Goal: Task Accomplishment & Management: Manage account settings

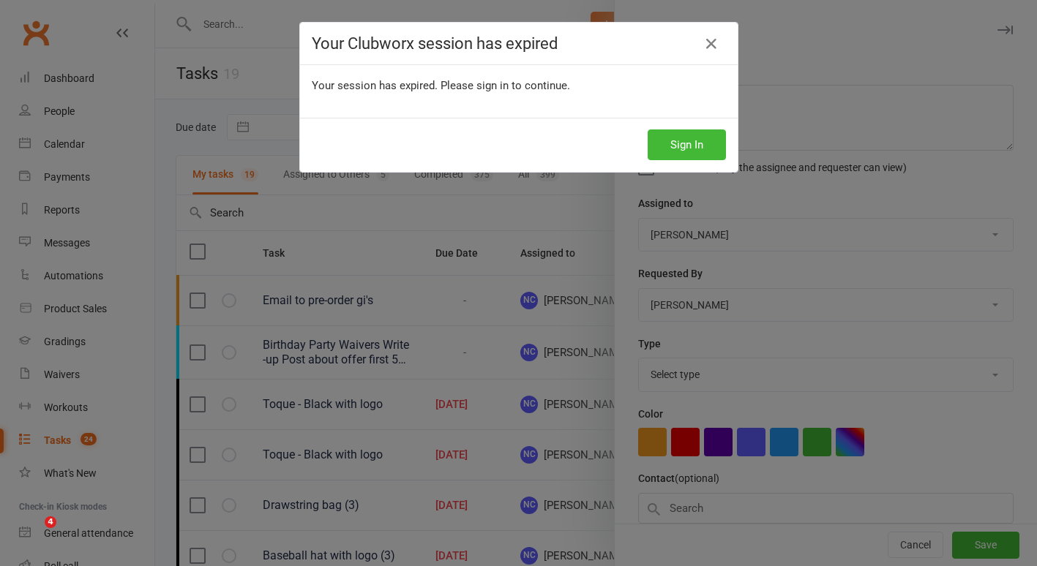
select select "started"
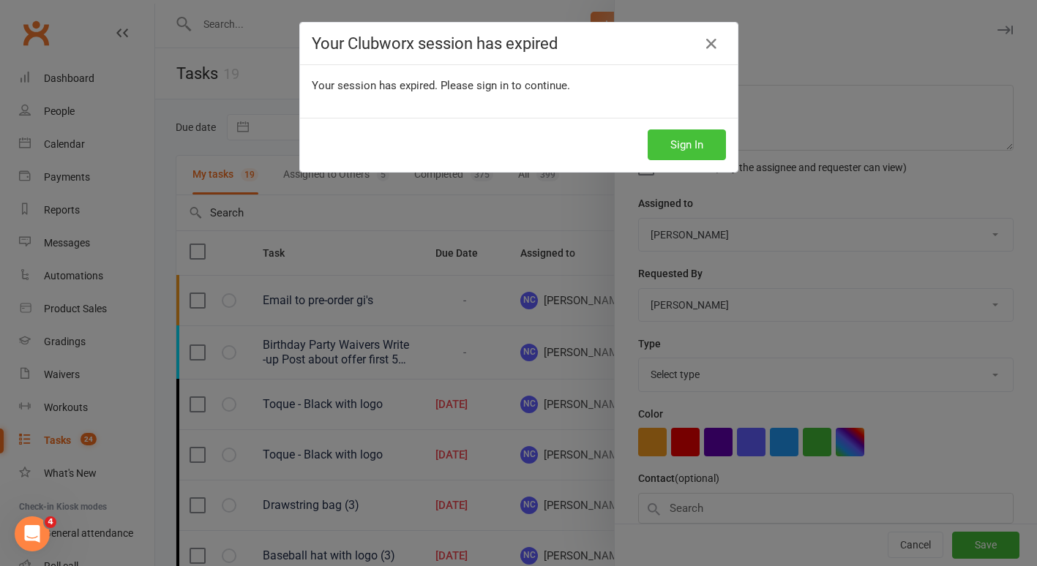
click at [686, 137] on button "Sign In" at bounding box center [687, 145] width 78 height 31
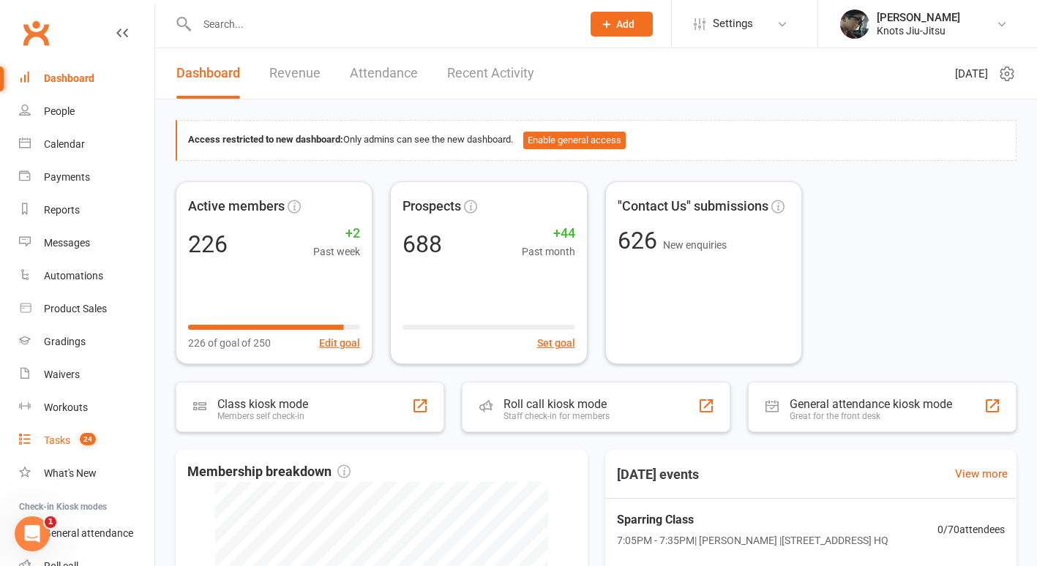
click at [57, 444] on div "Tasks" at bounding box center [57, 441] width 26 height 12
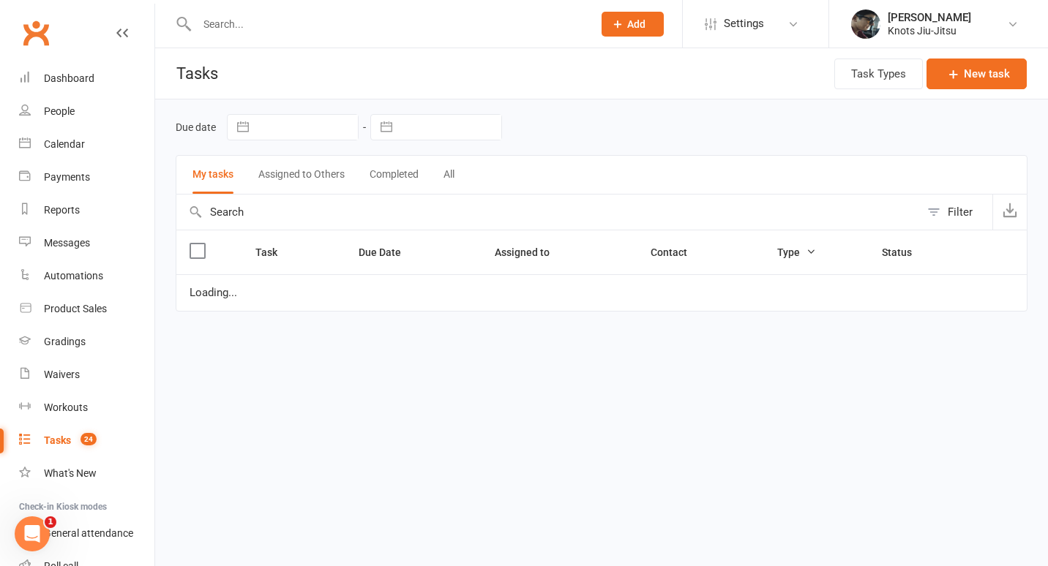
select select "started"
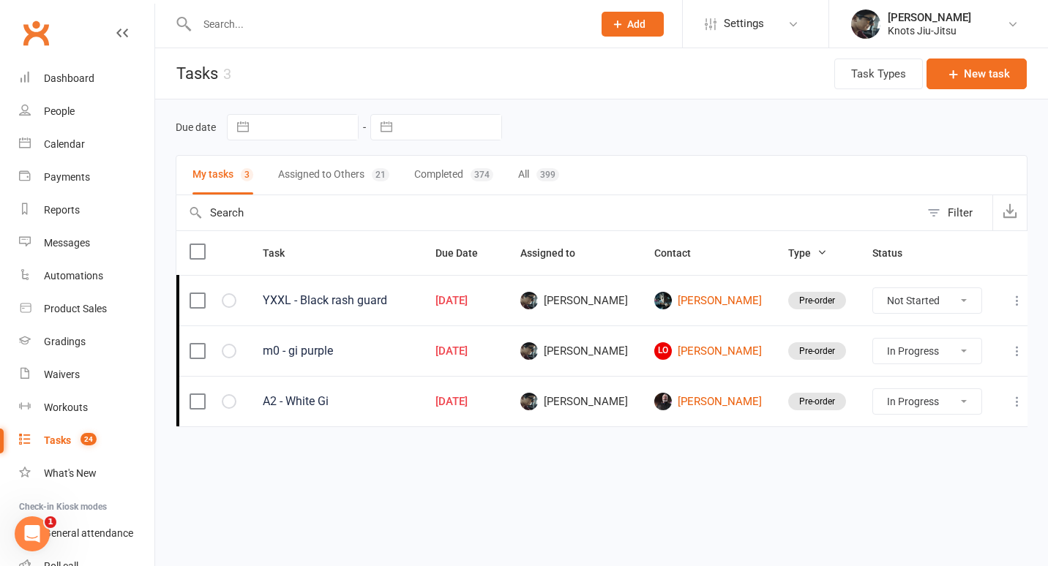
click at [528, 170] on button "All 399" at bounding box center [538, 175] width 41 height 39
select select "started"
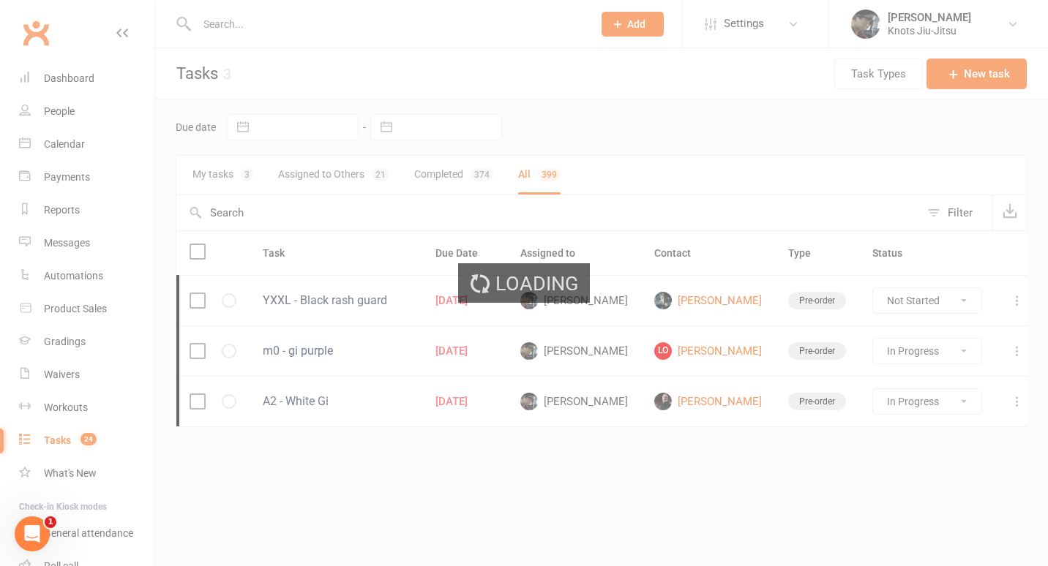
select select "started"
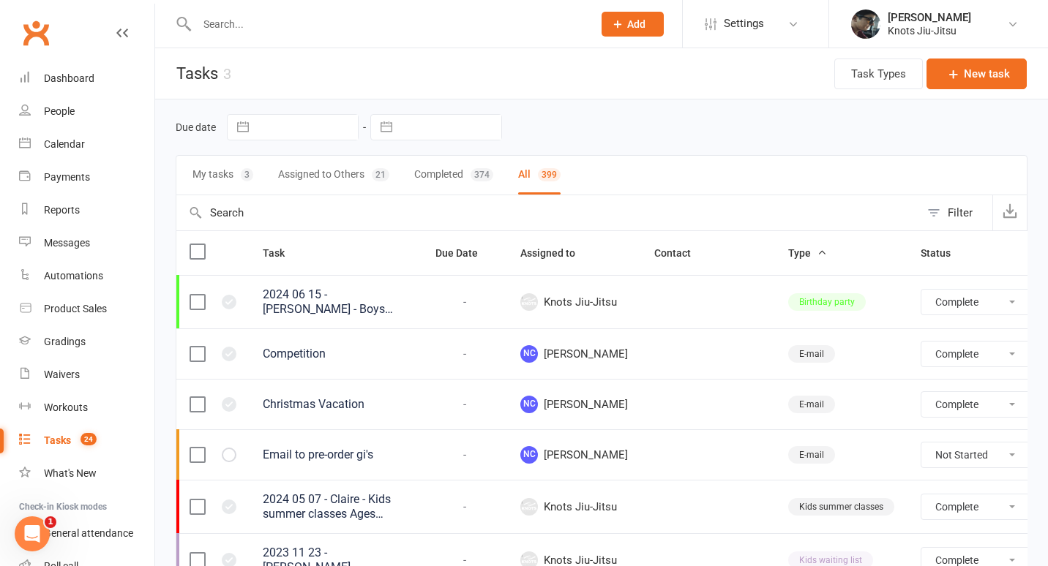
select select "finished"
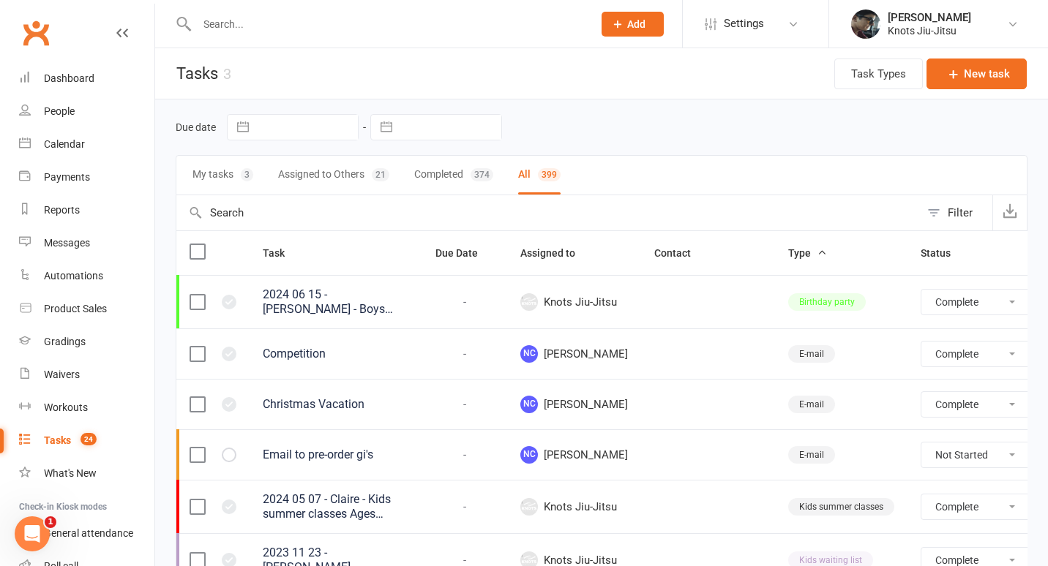
select select "finished"
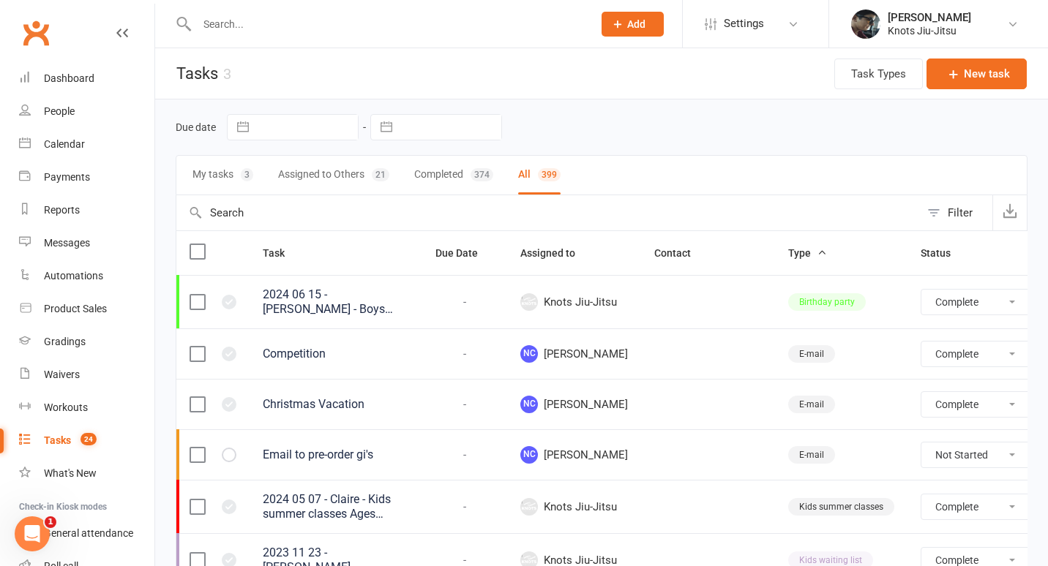
select select "finished"
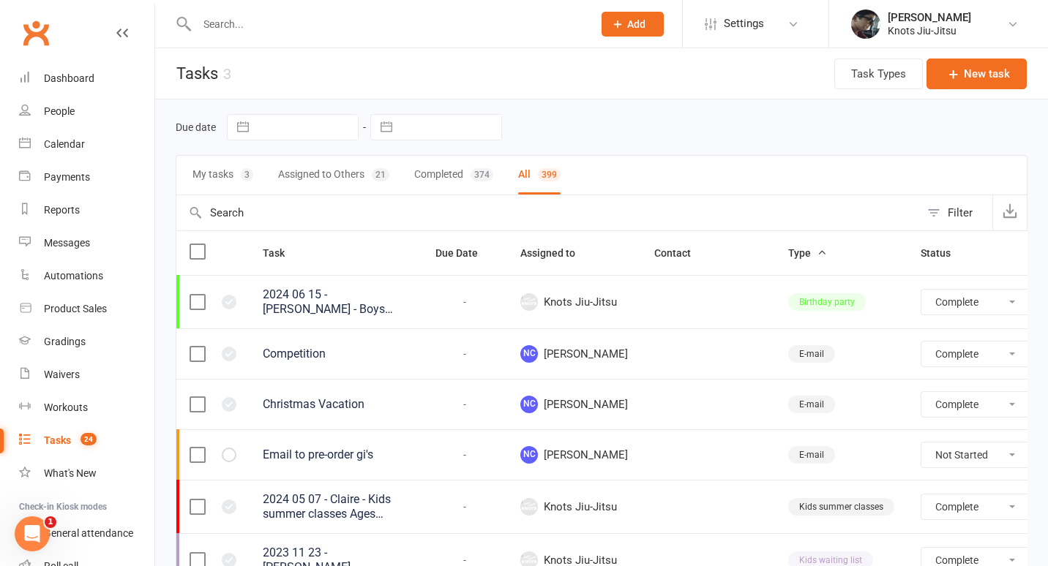
select select "finished"
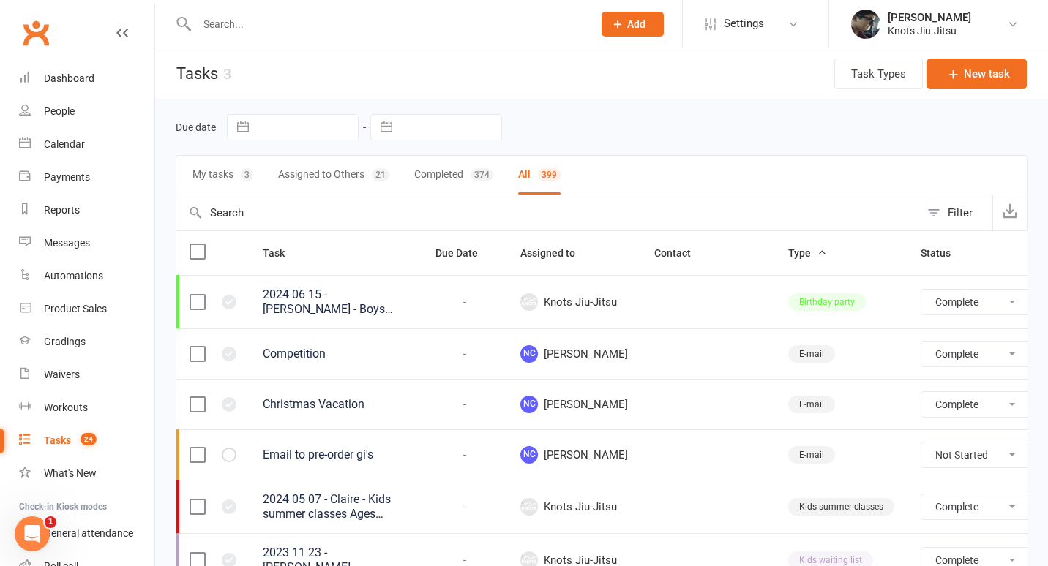
select select "finished"
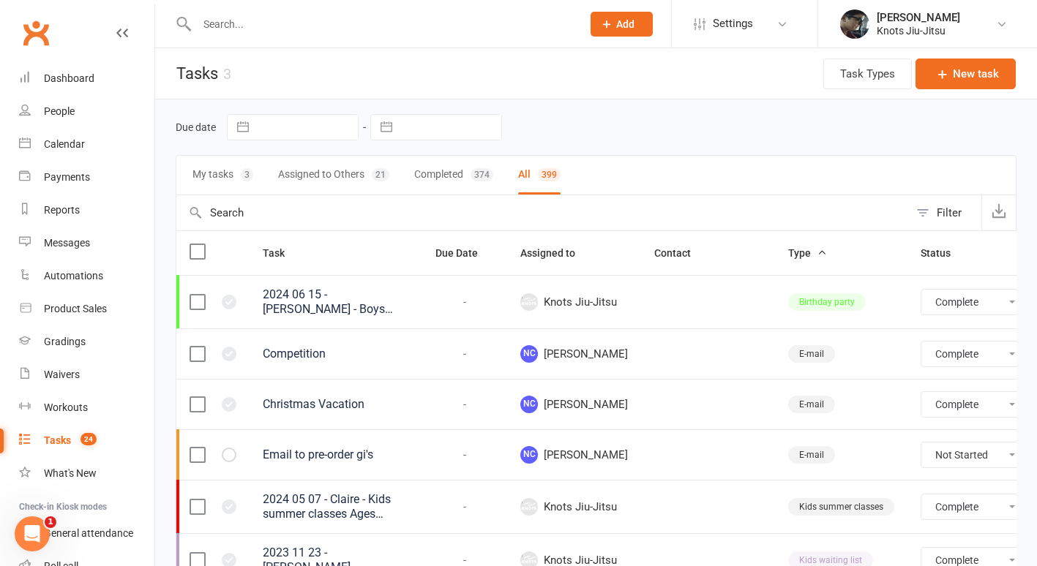
click at [339, 179] on button "Assigned to Others 21" at bounding box center [333, 175] width 111 height 39
select select "finished"
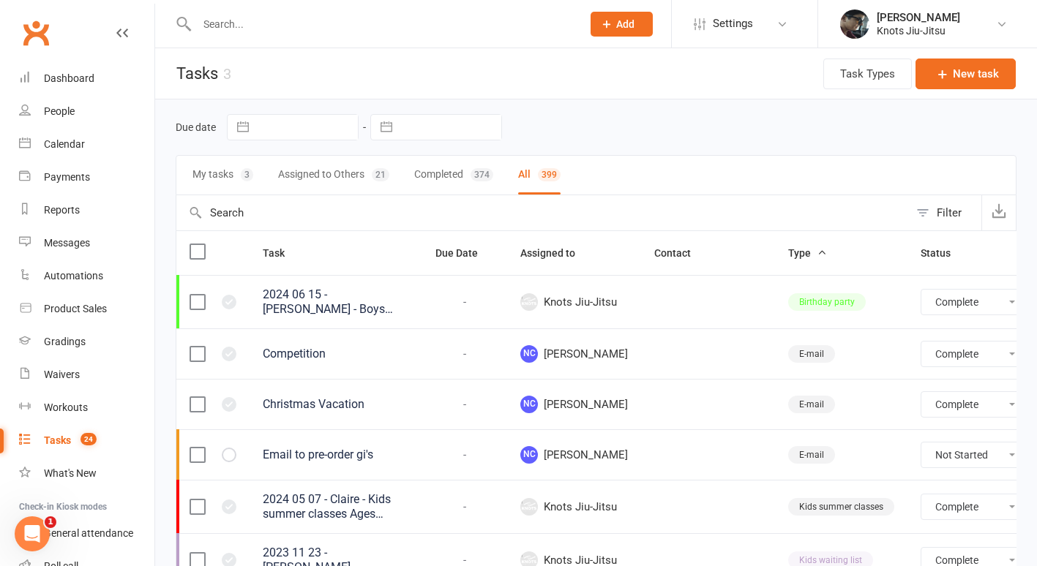
select select "finished"
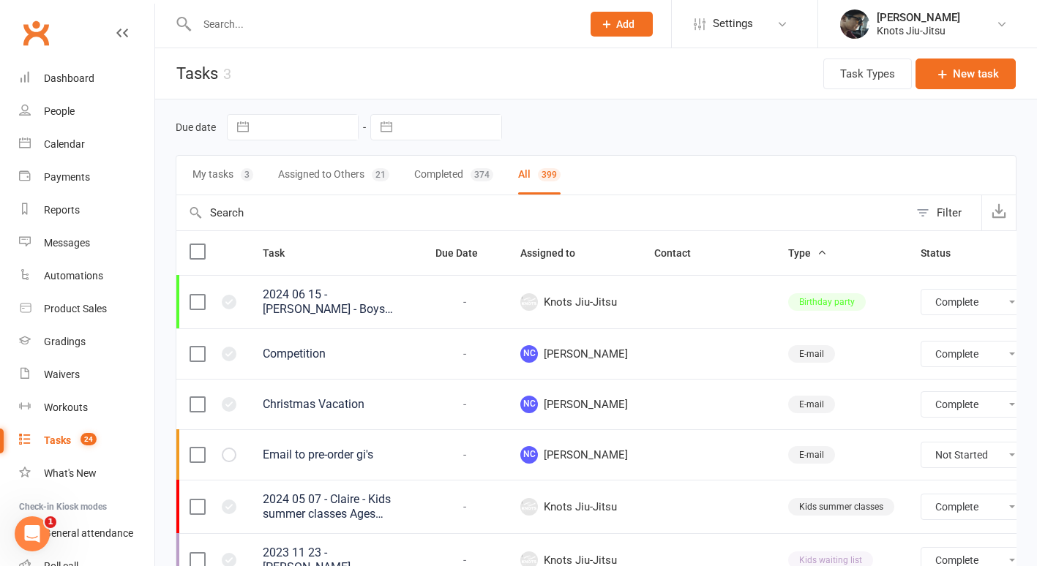
select select "finished"
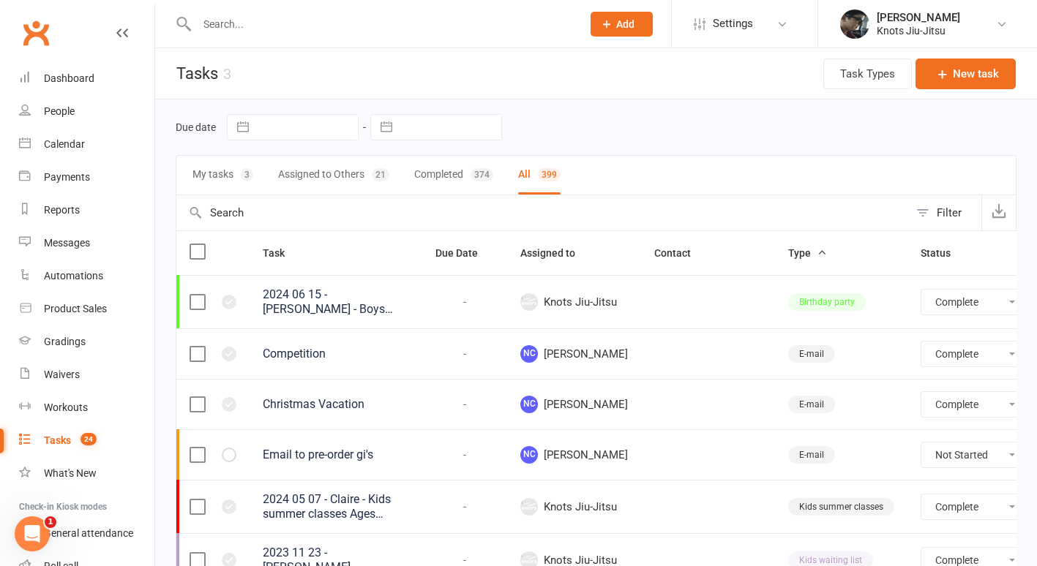
select select "finished"
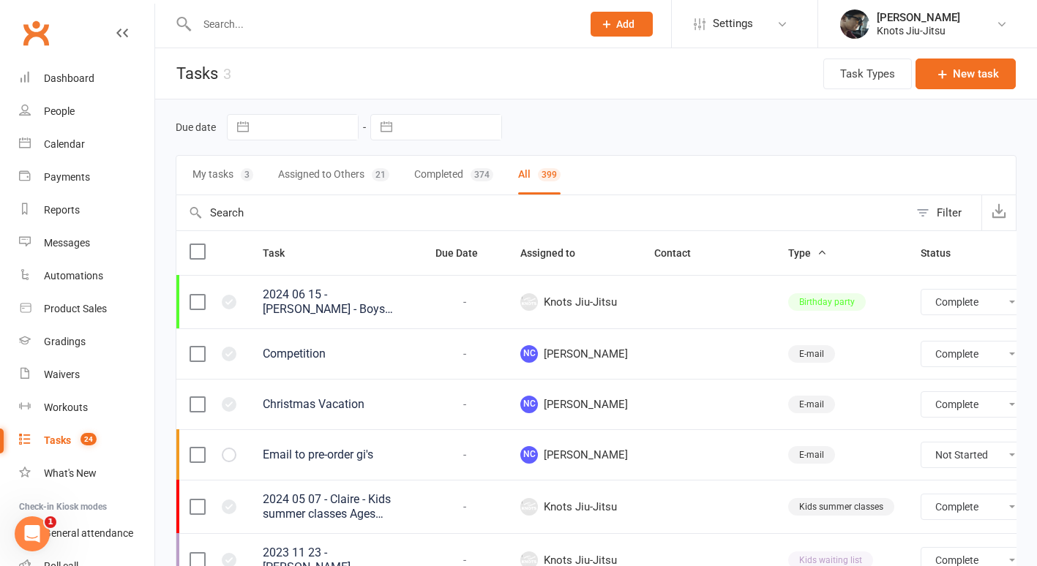
select select "finished"
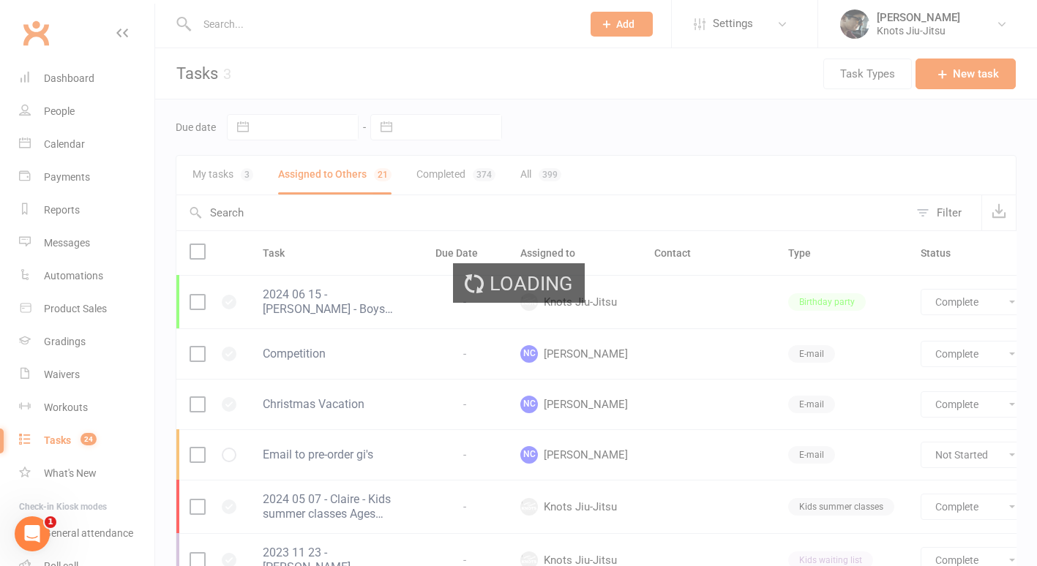
select select "finished"
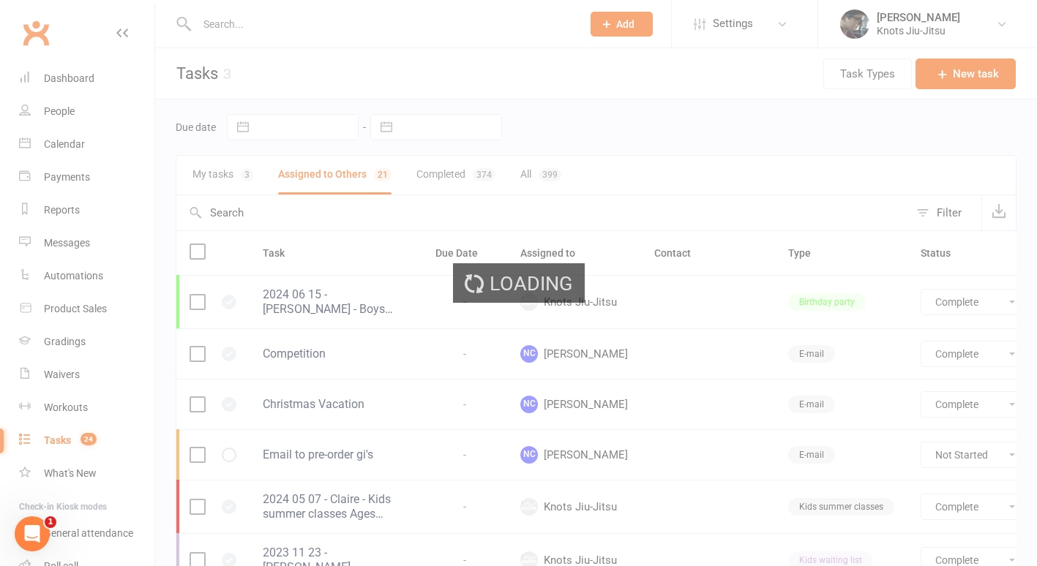
select select "finished"
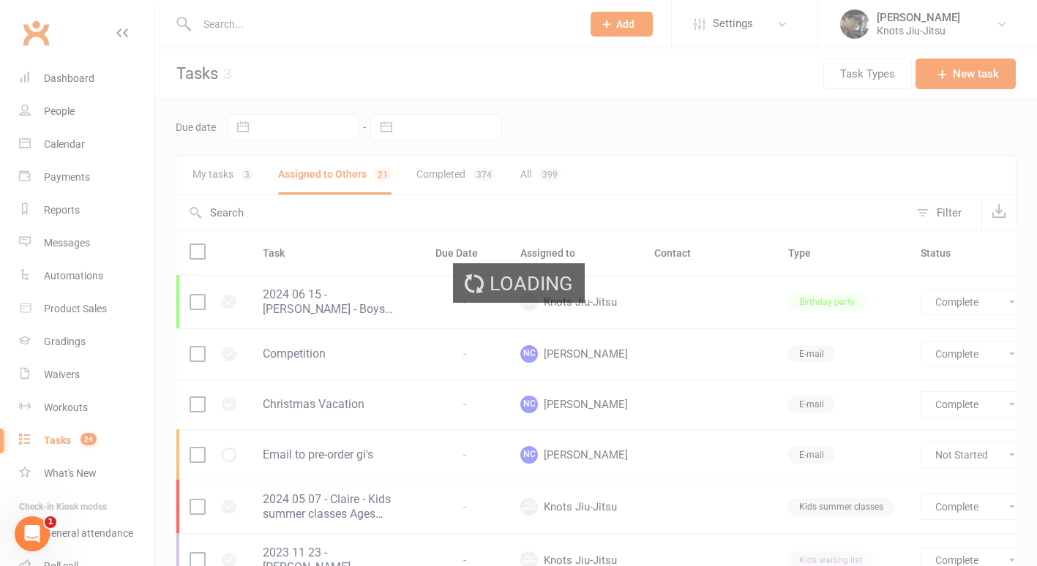
select select "finished"
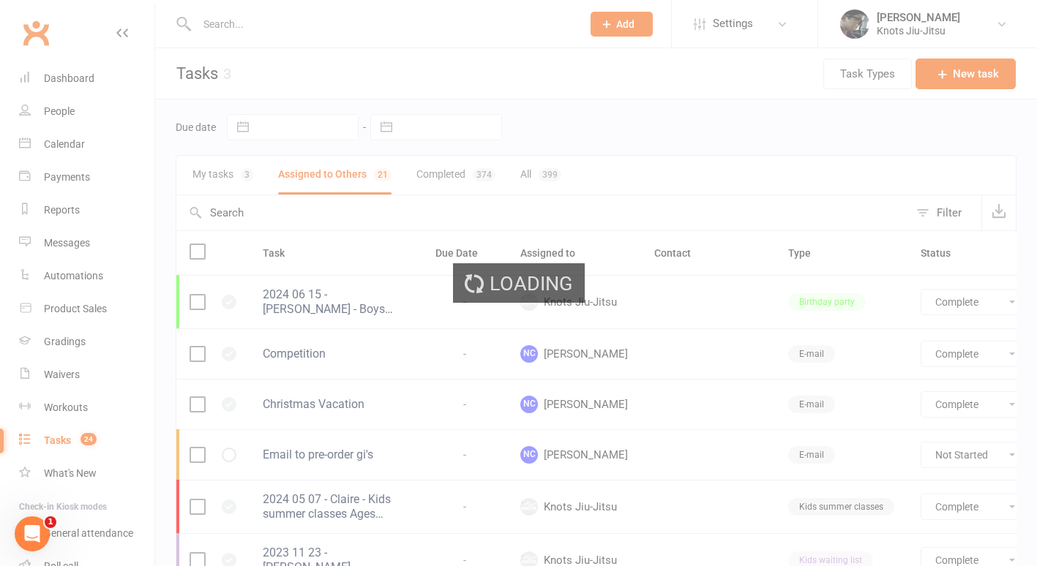
select select "finished"
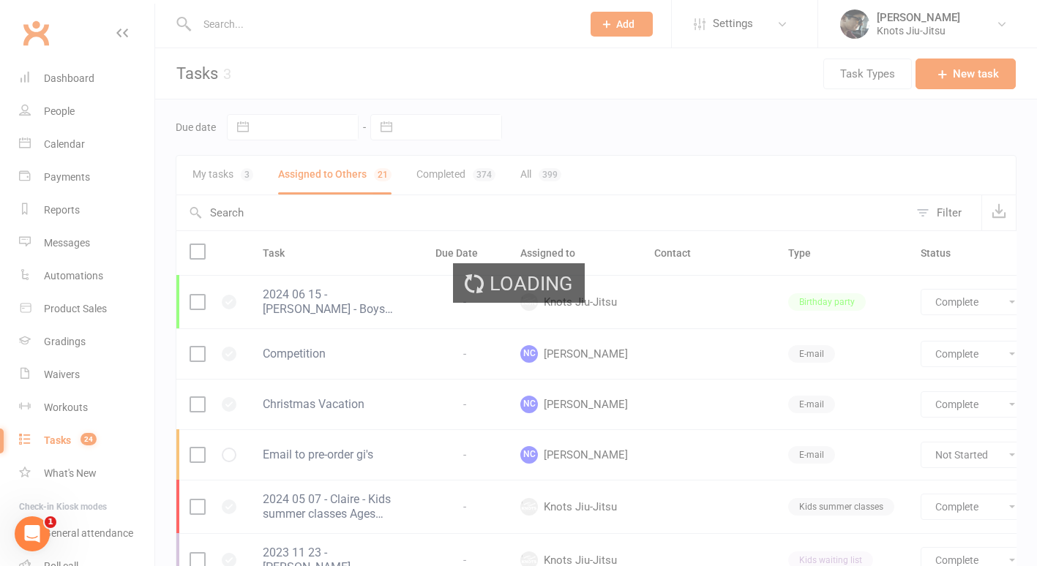
select select "finished"
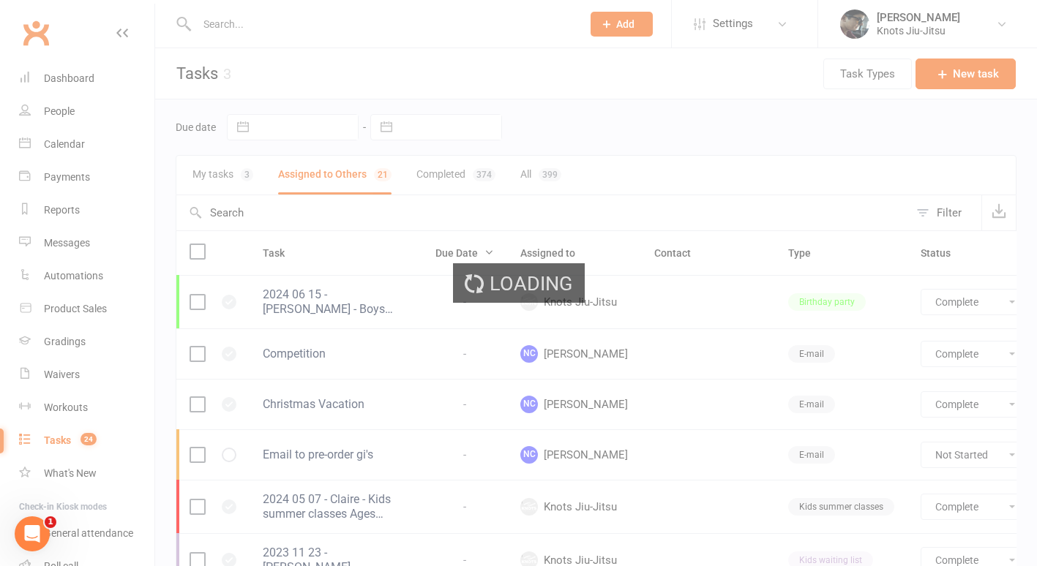
select select "finished"
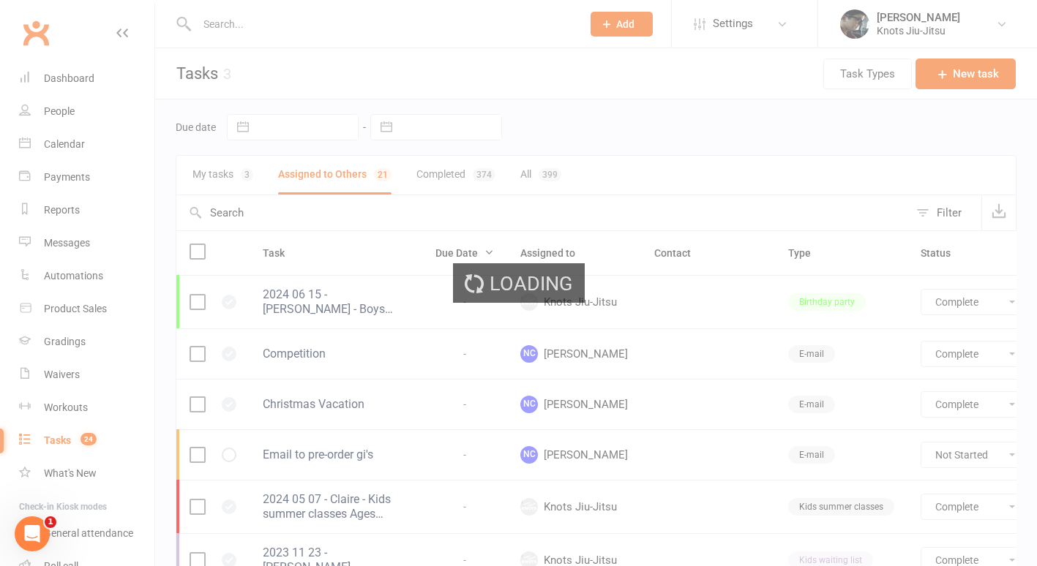
select select "finished"
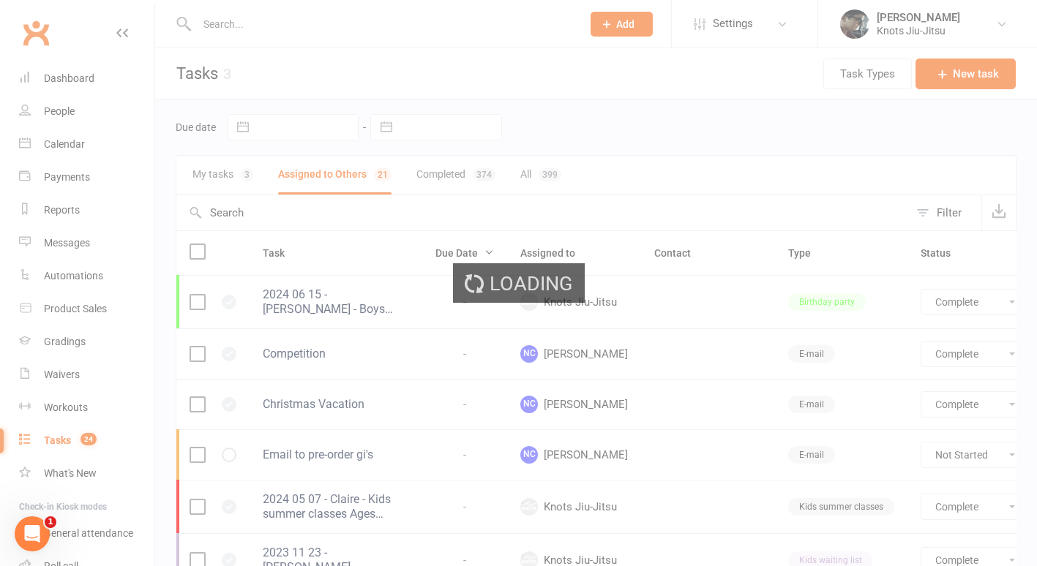
select select "finished"
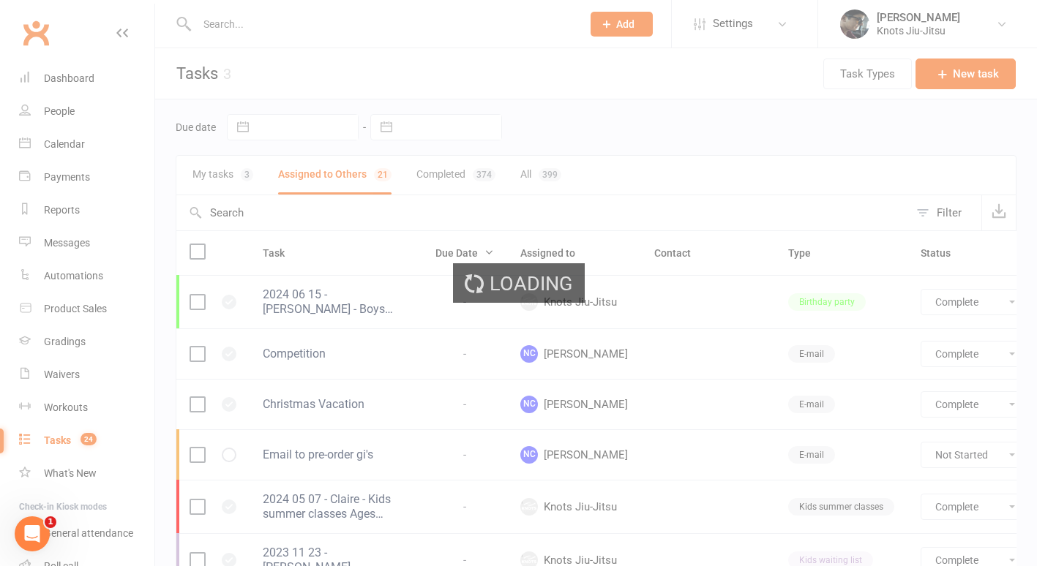
select select "finished"
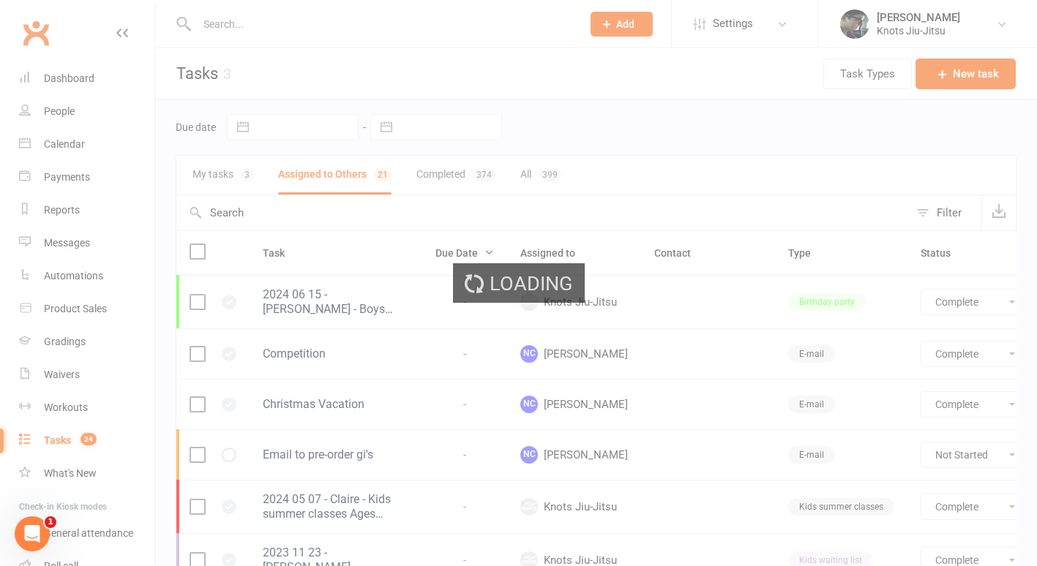
select select "finished"
select select "started"
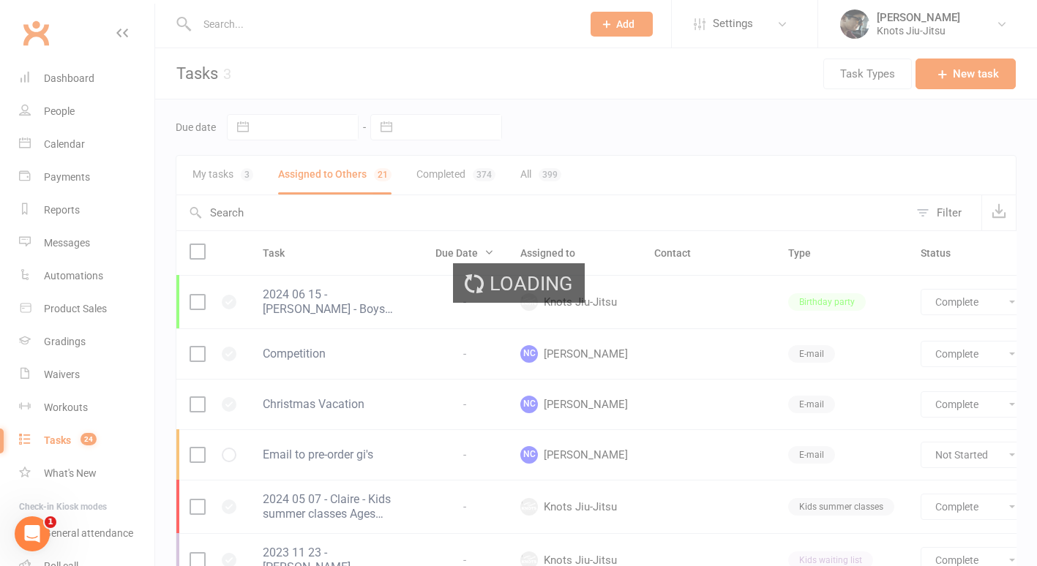
select select "started"
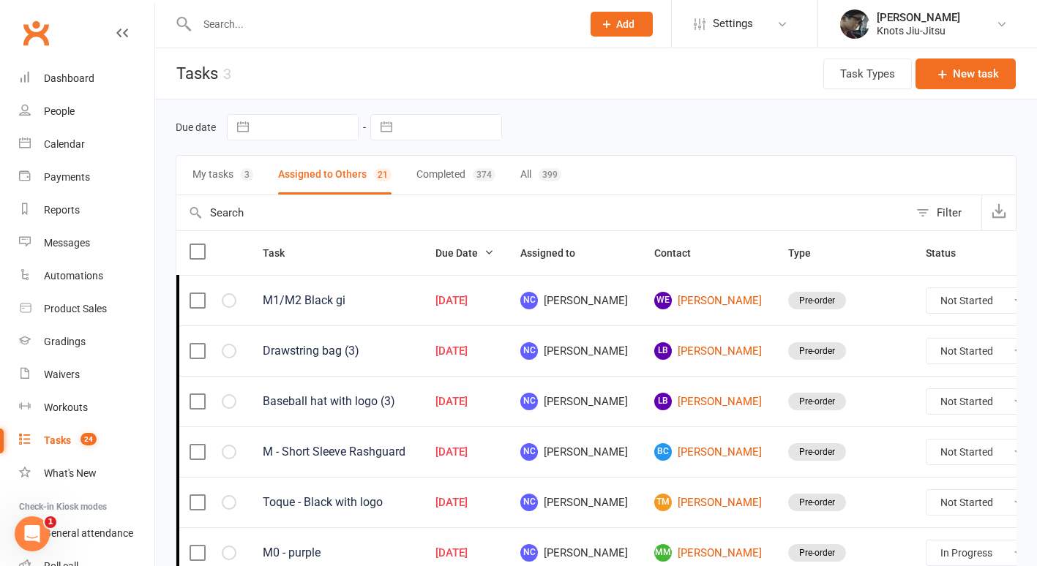
select select "started"
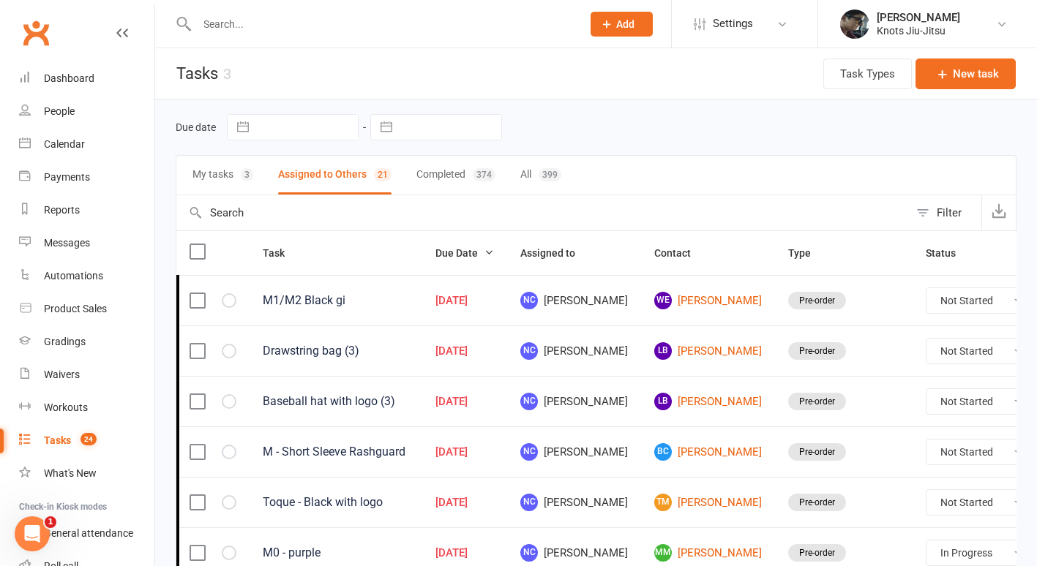
select select "started"
click at [556, 173] on div "399" at bounding box center [550, 174] width 23 height 13
select select "started"
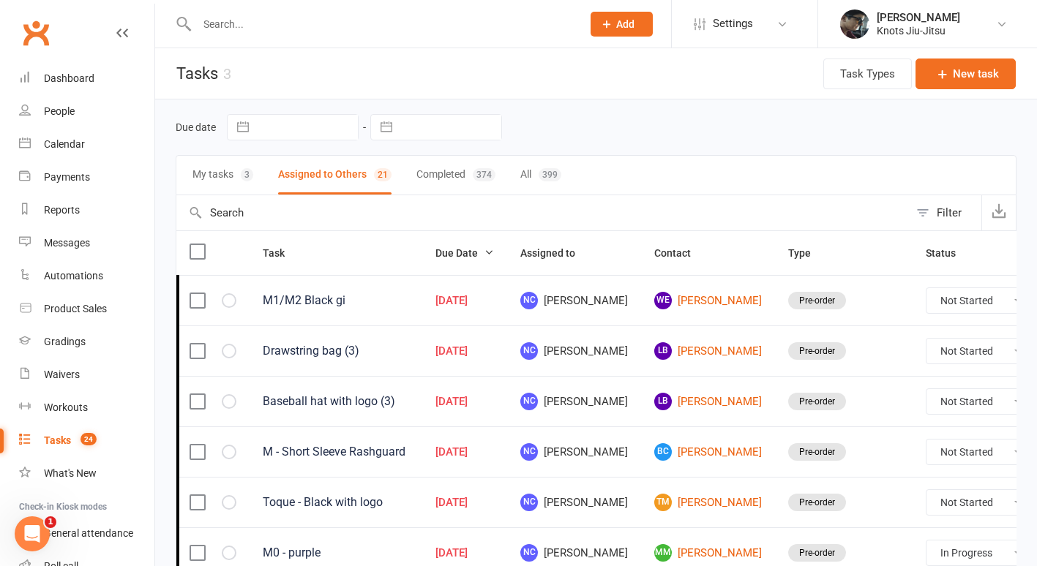
select select "started"
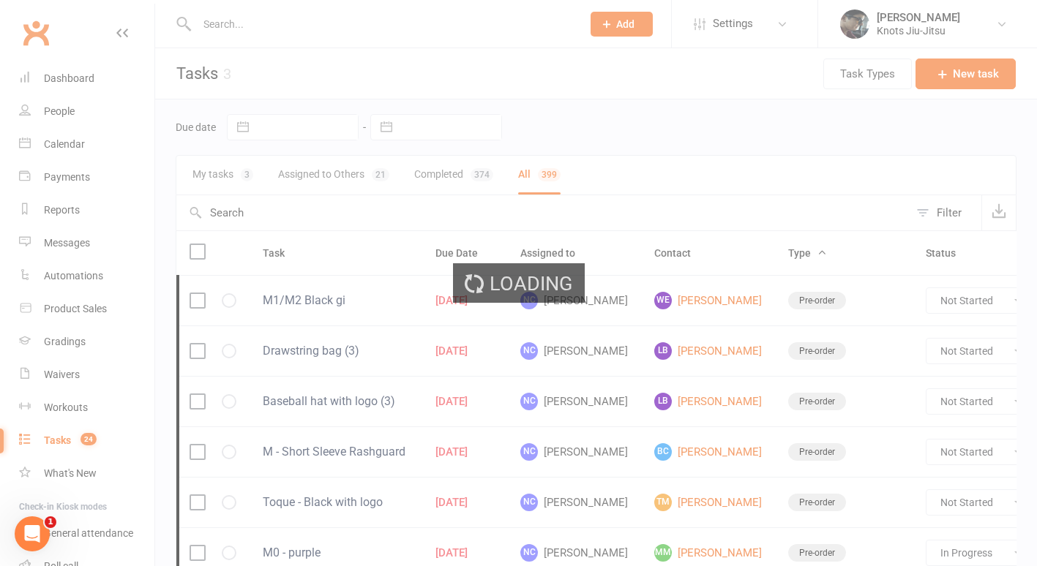
select select "started"
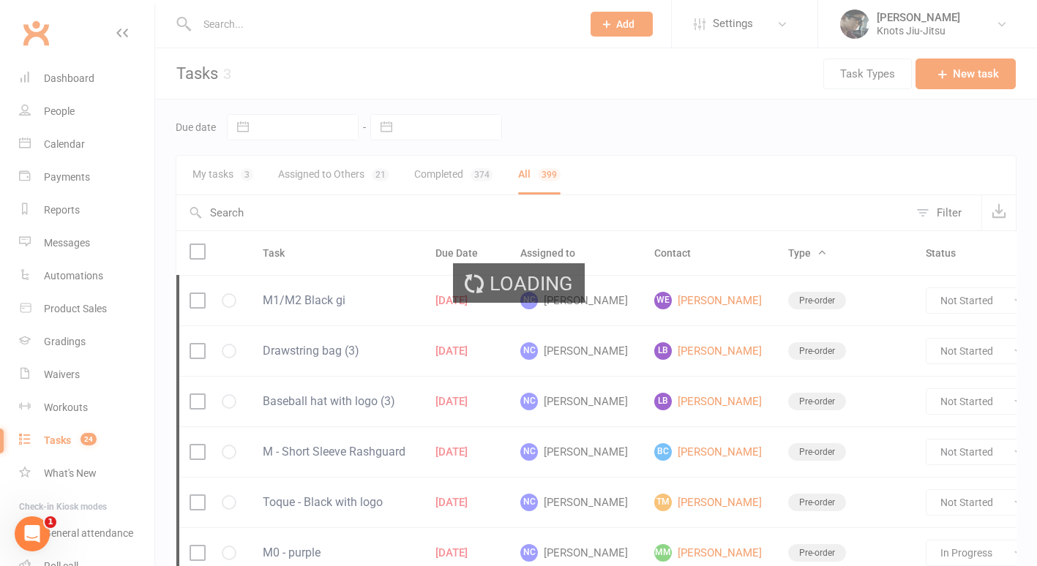
select select "started"
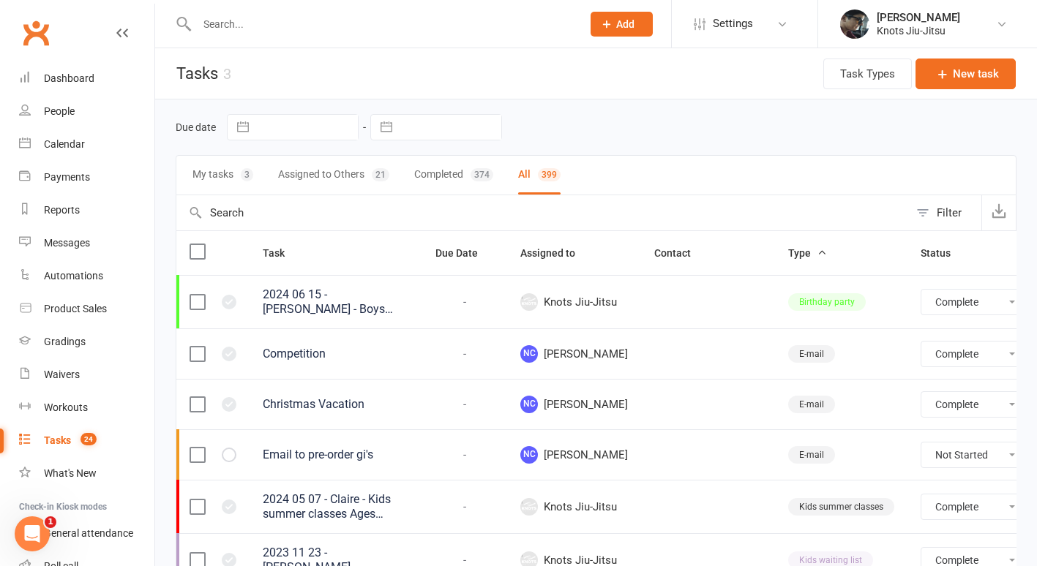
select select "finished"
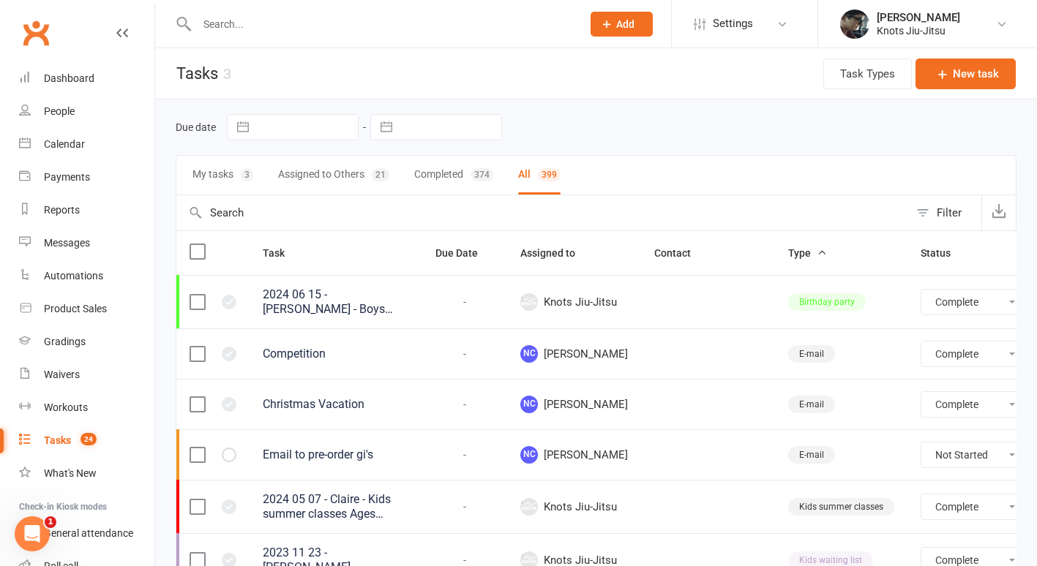
select select "finished"
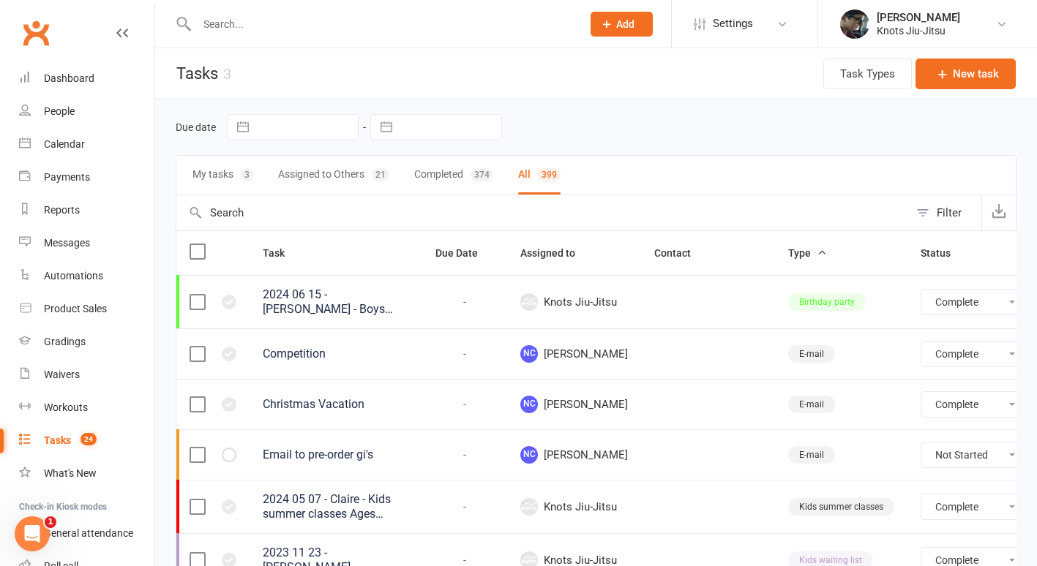
select select "finished"
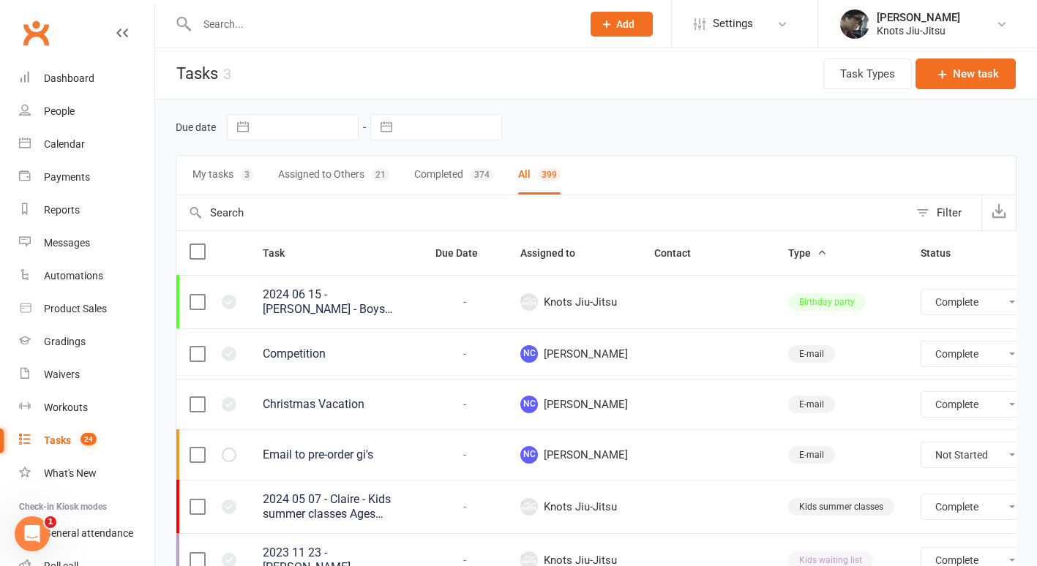
select select "finished"
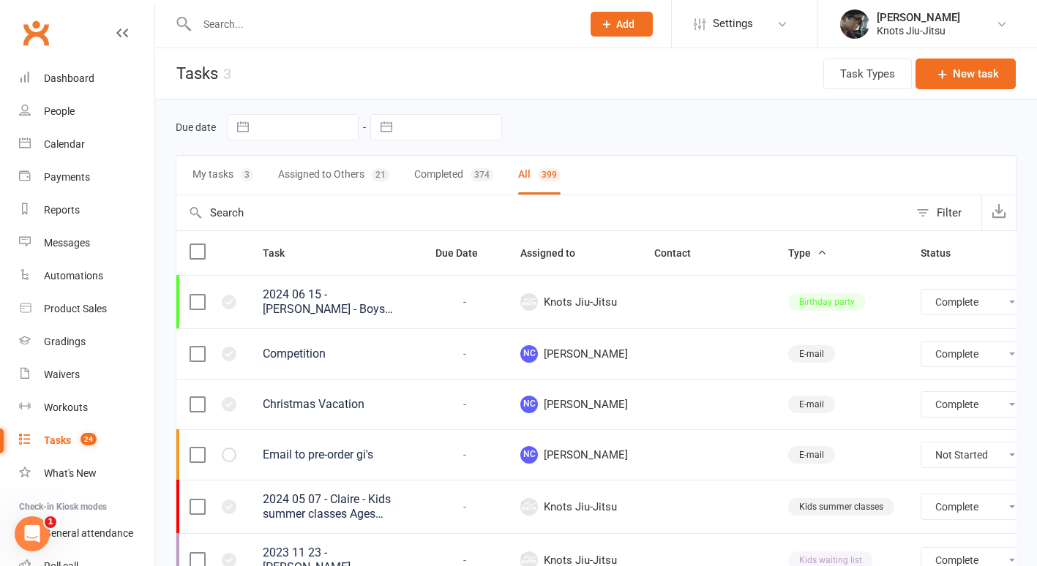
select select "finished"
click at [953, 204] on div "Filter" at bounding box center [949, 213] width 25 height 18
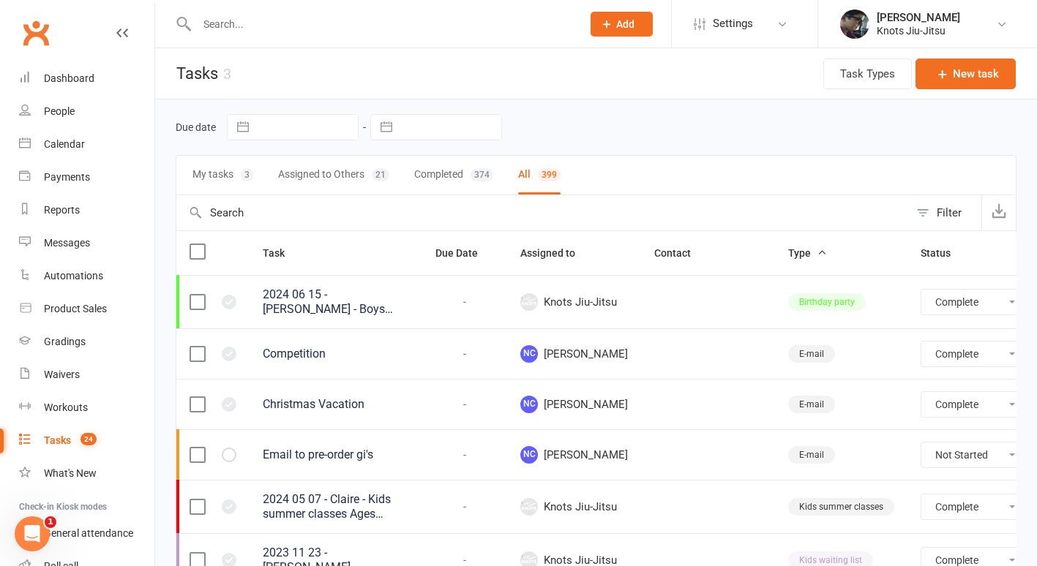
select select "finished"
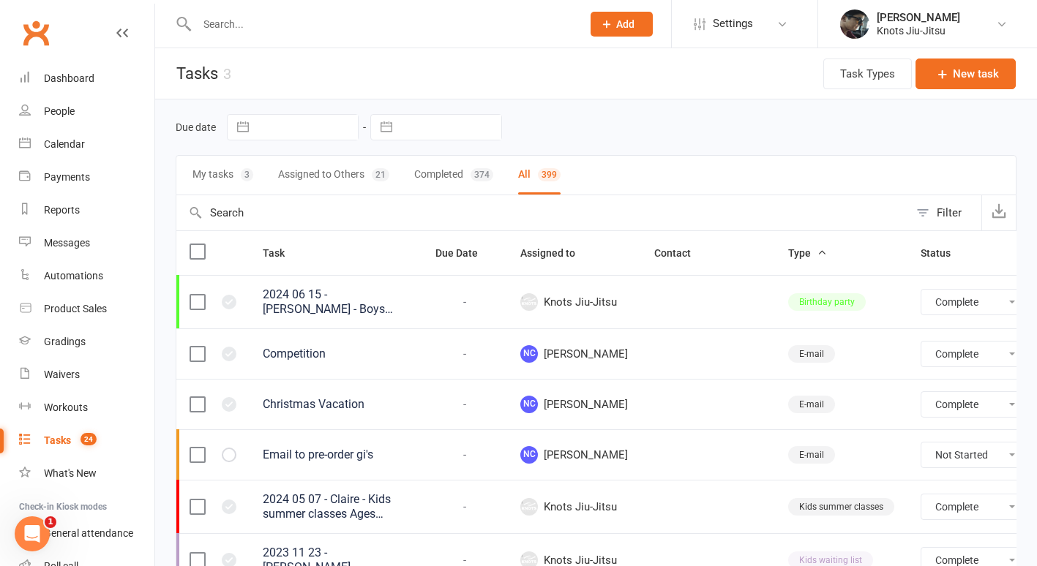
select select "finished"
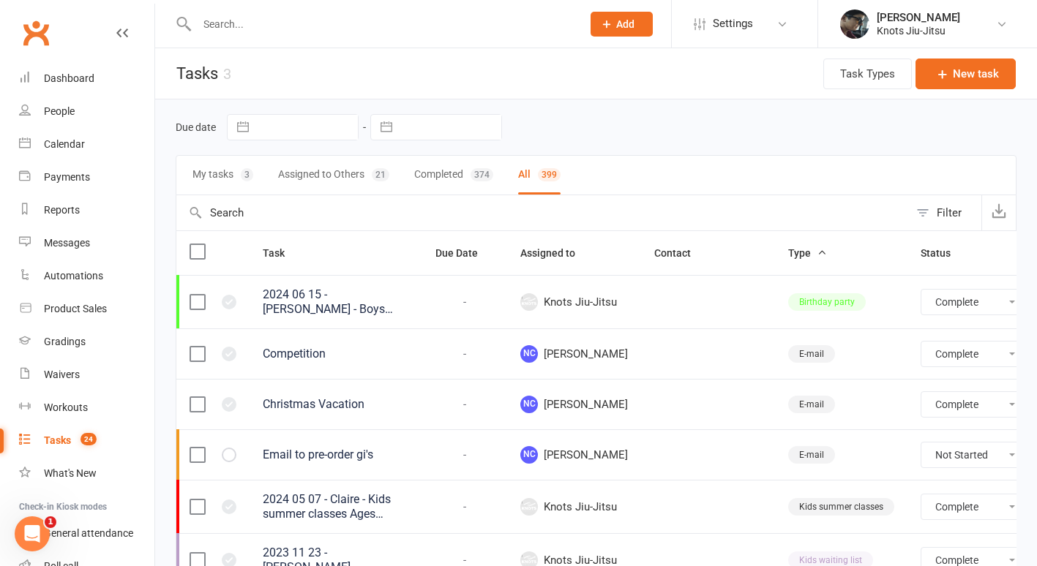
select select "finished"
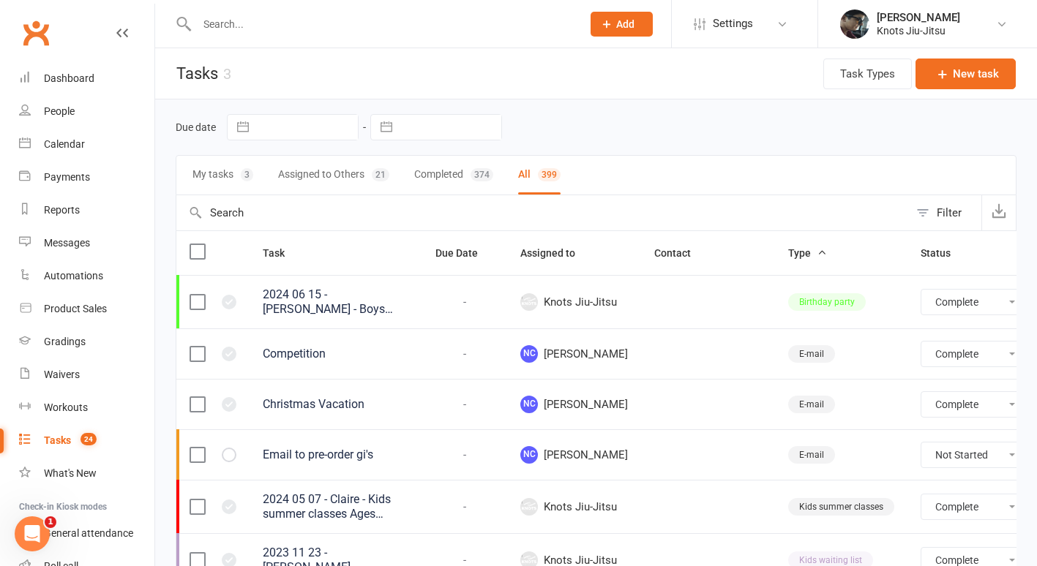
select select "finished"
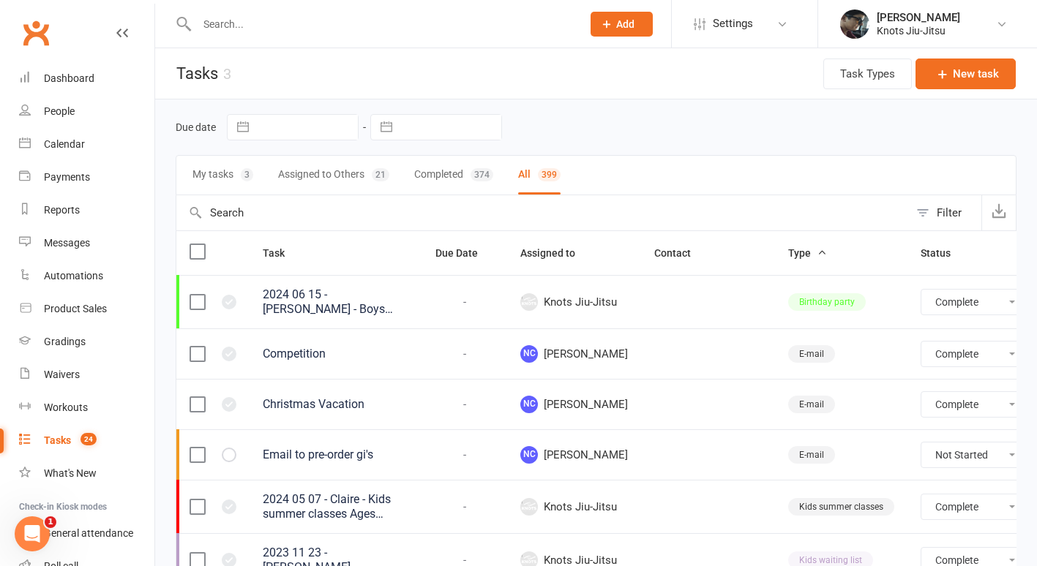
select select "finished"
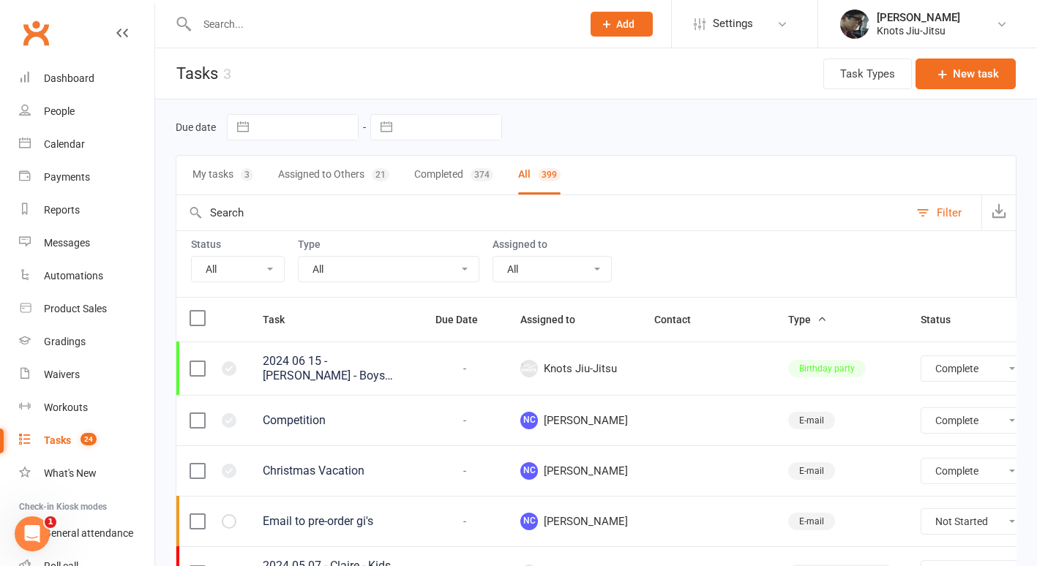
click at [514, 266] on select "All Me All other users [PERSON_NAME] Knots [PERSON_NAME]" at bounding box center [552, 269] width 118 height 25
click at [361, 265] on select "All Birthday party Cleaning moncton E-mail Kids summer classes Kids waiting lis…" at bounding box center [389, 269] width 180 height 25
select select "35201"
click at [299, 257] on select "All Birthday party Cleaning moncton E-mail Kids summer classes Kids waiting lis…" at bounding box center [389, 269] width 180 height 25
select select "finished"
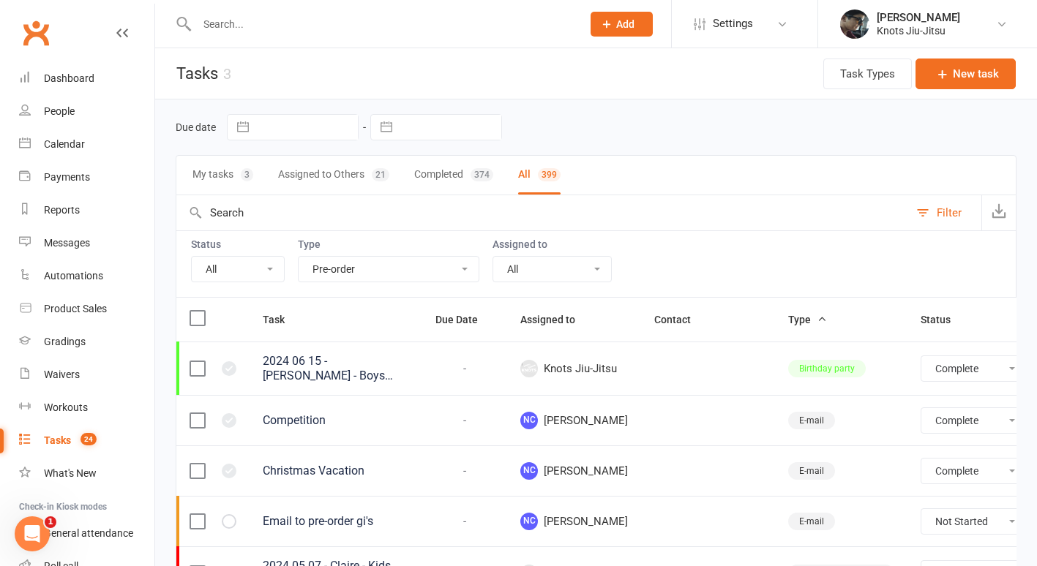
select select "finished"
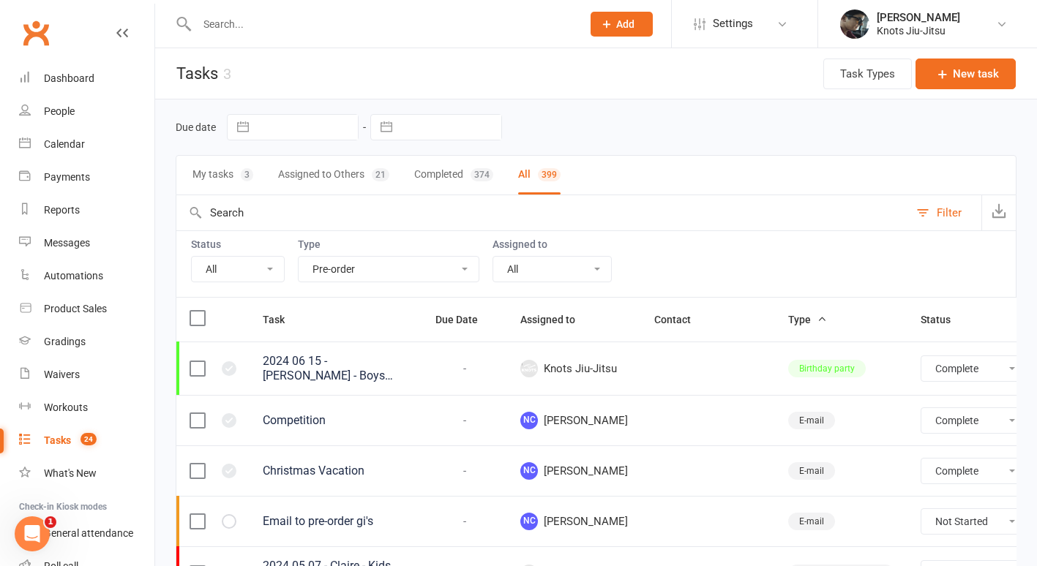
select select "finished"
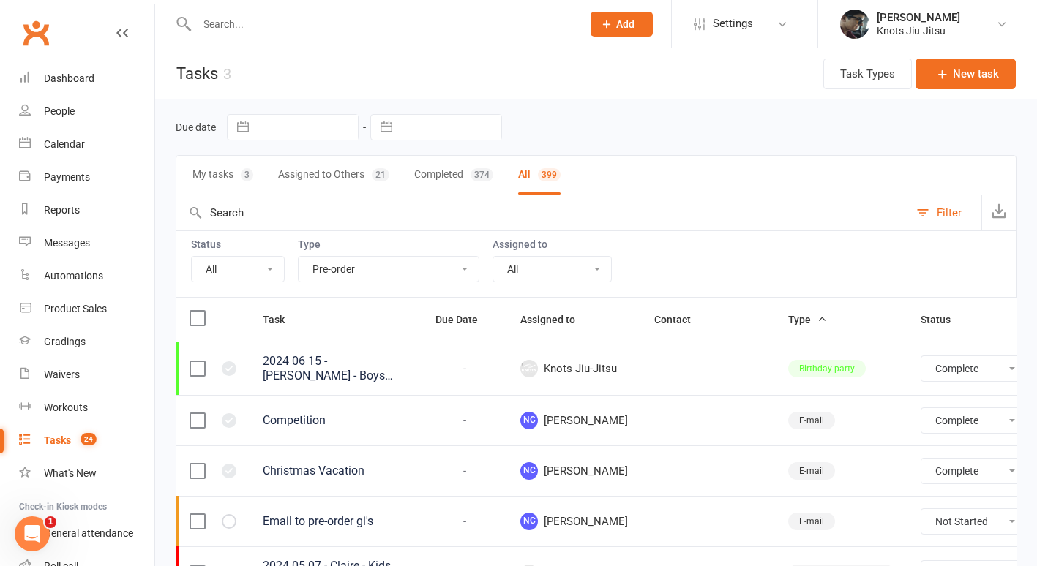
select select "finished"
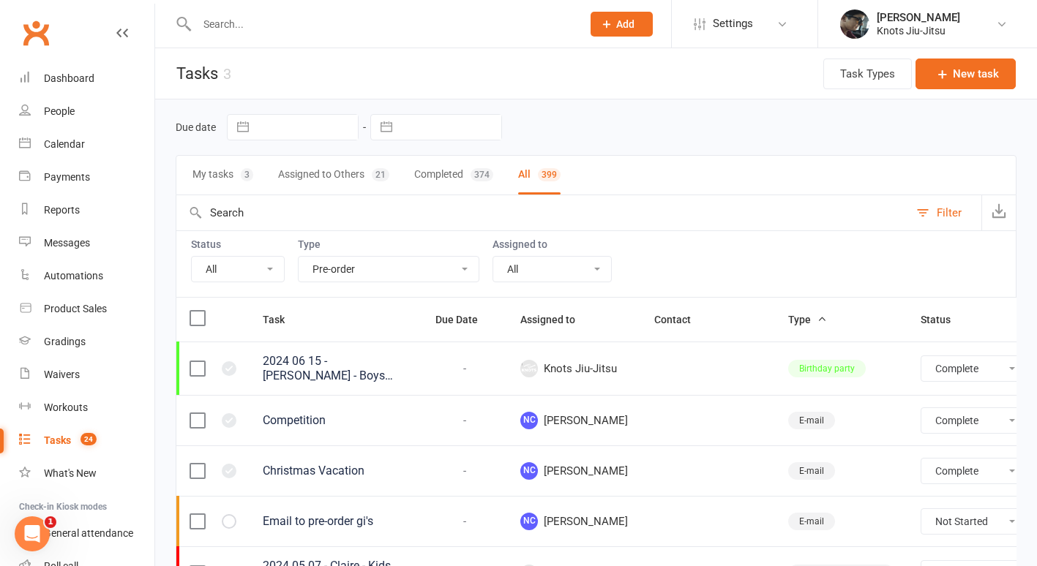
select select "finished"
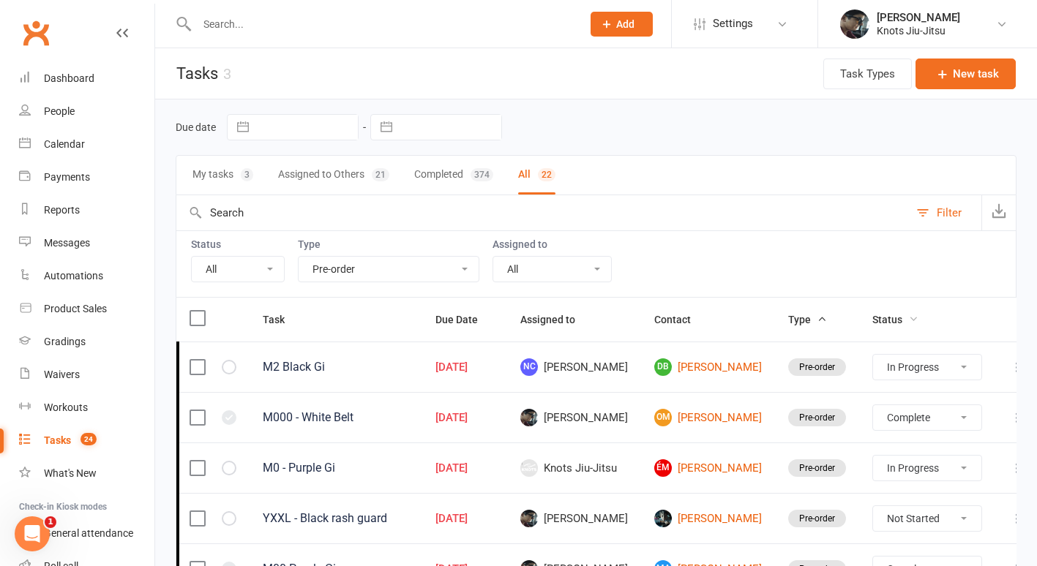
click at [872, 314] on span "Status" at bounding box center [895, 320] width 46 height 12
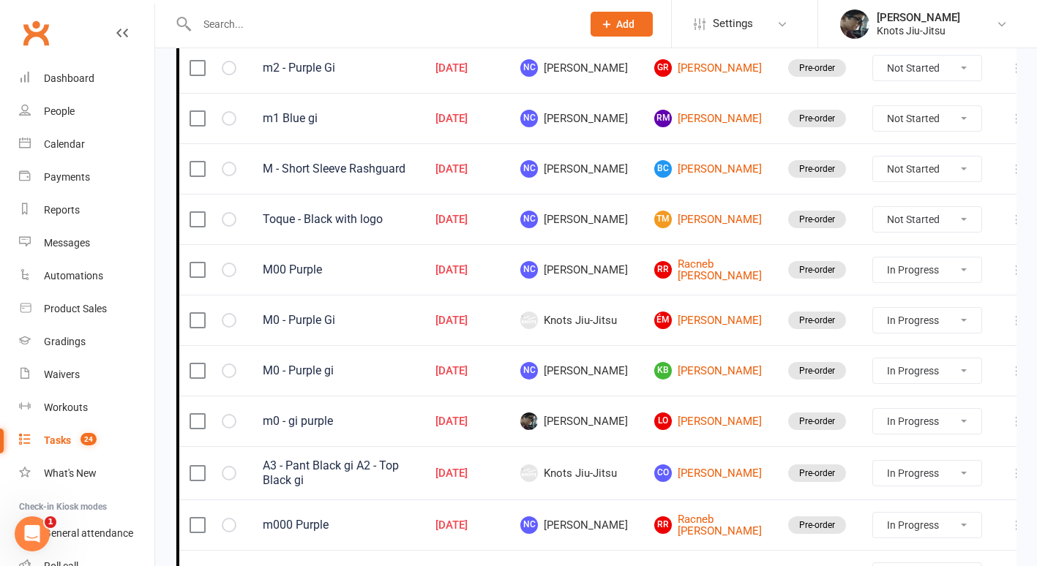
scroll to position [498, 0]
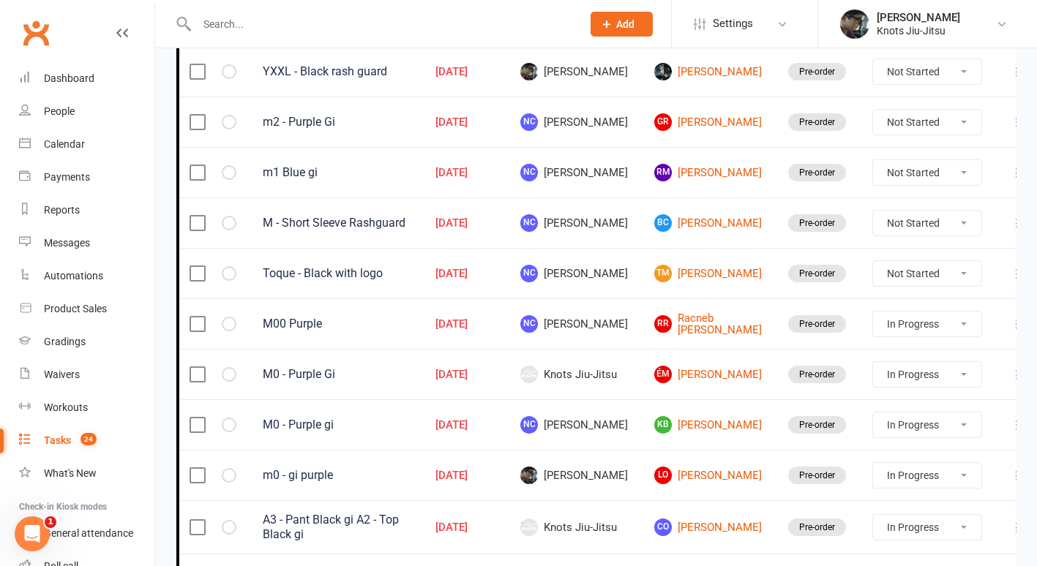
click at [1008, 130] on button at bounding box center [1017, 122] width 18 height 18
click at [947, 191] on link "Edit" at bounding box center [918, 179] width 145 height 29
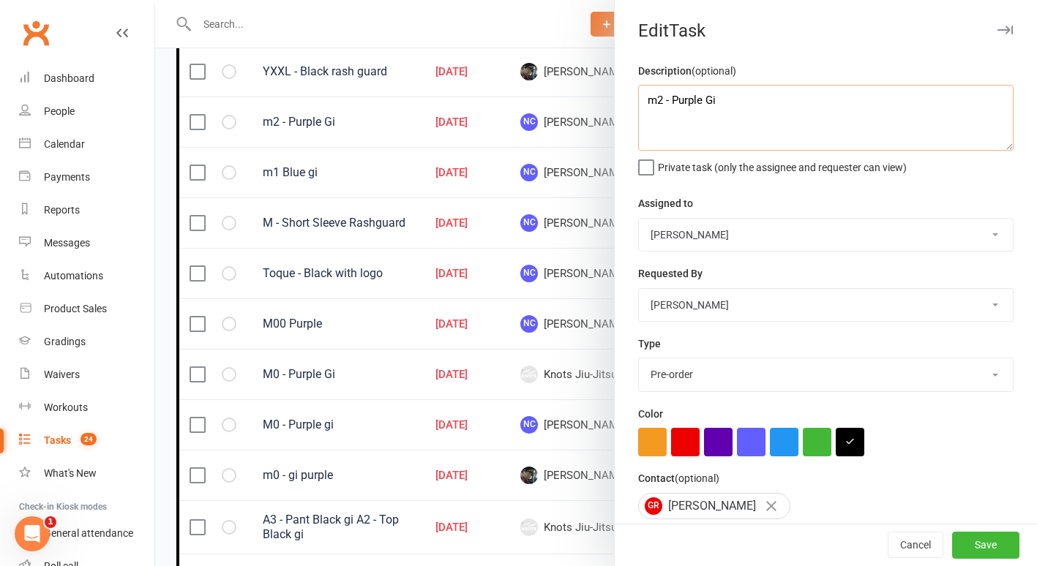
click at [656, 90] on textarea "m2 - Purple Gi" at bounding box center [825, 118] width 375 height 66
click at [969, 552] on button "Save" at bounding box center [985, 546] width 67 height 26
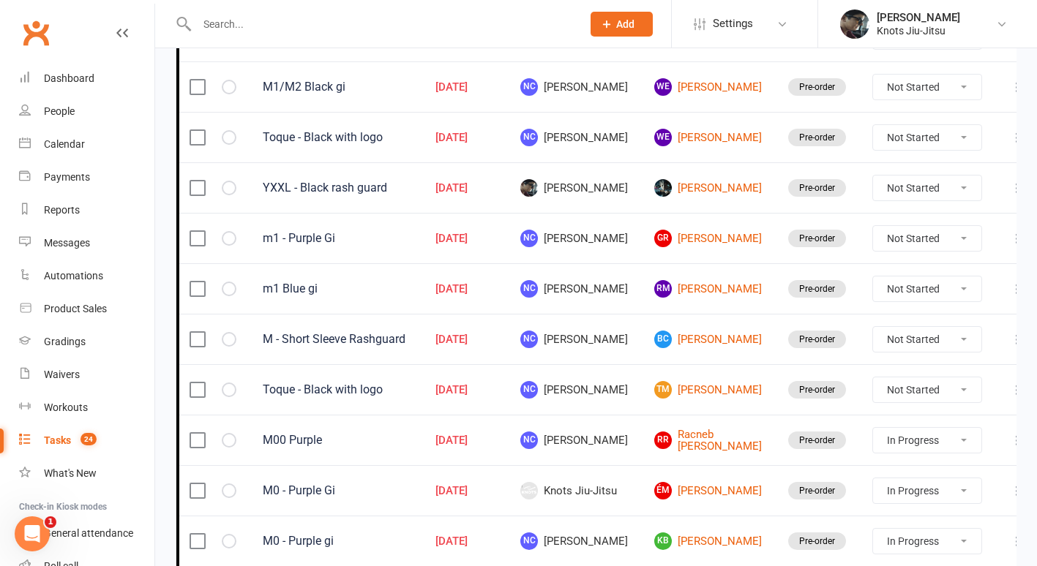
scroll to position [380, 0]
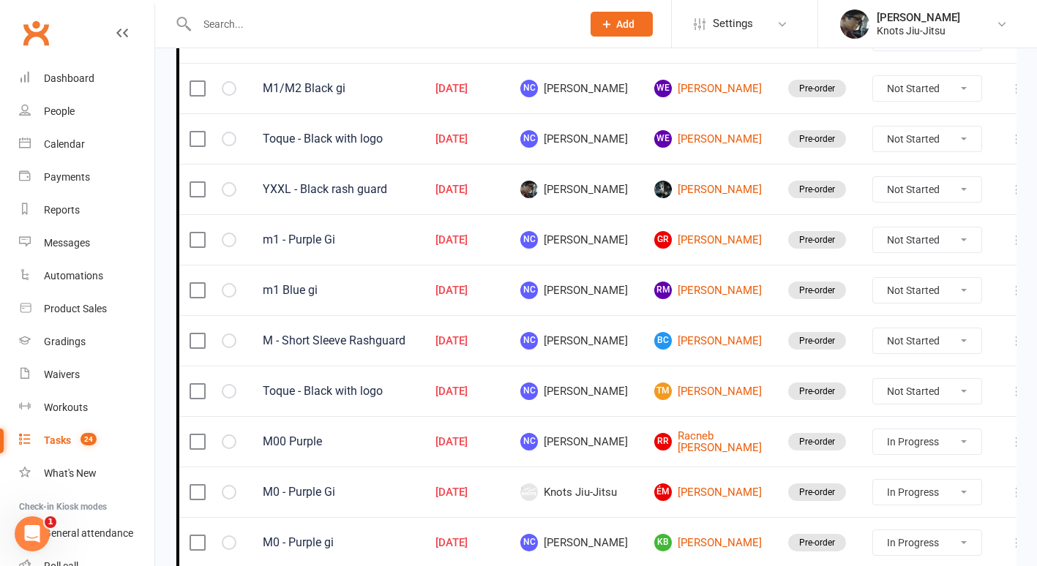
click at [1010, 236] on icon at bounding box center [1017, 240] width 15 height 15
click at [967, 288] on link "Edit" at bounding box center [918, 297] width 145 height 29
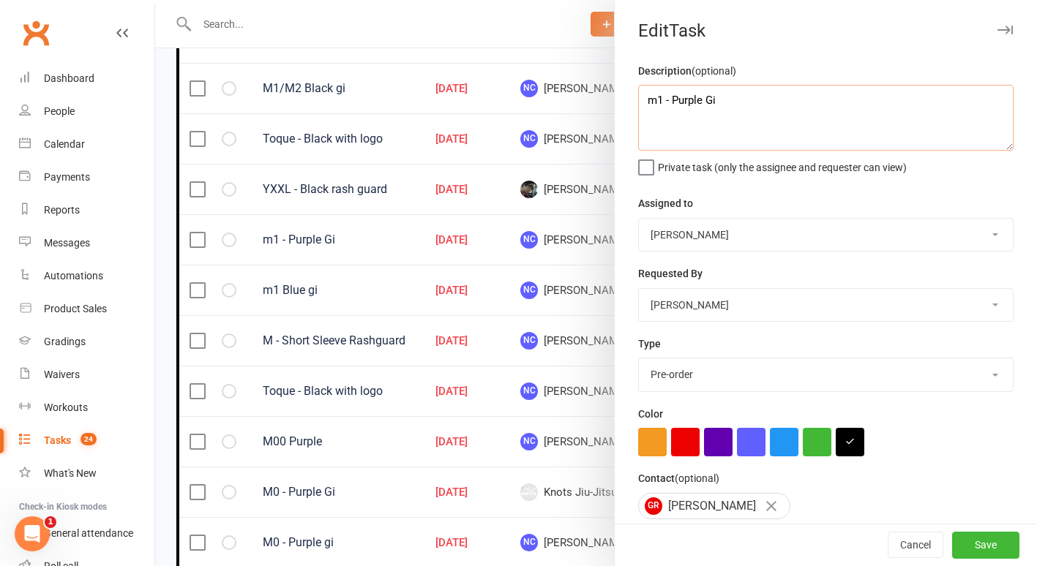
click at [654, 92] on textarea "m1 - Purple Gi" at bounding box center [825, 118] width 375 height 66
click at [966, 542] on button "Save" at bounding box center [985, 546] width 67 height 26
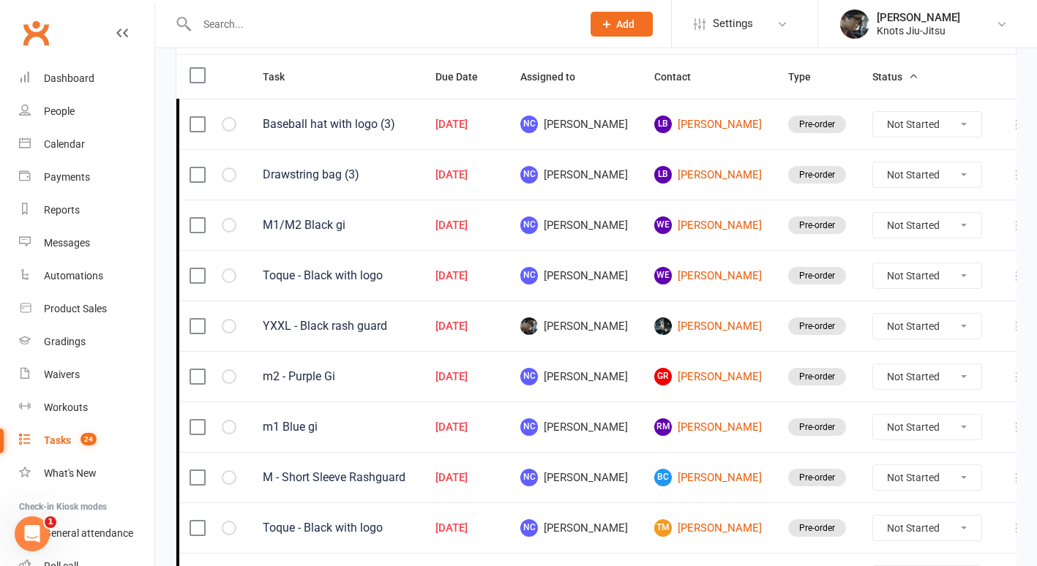
scroll to position [242, 0]
click at [491, 78] on span "Due Date" at bounding box center [464, 78] width 59 height 12
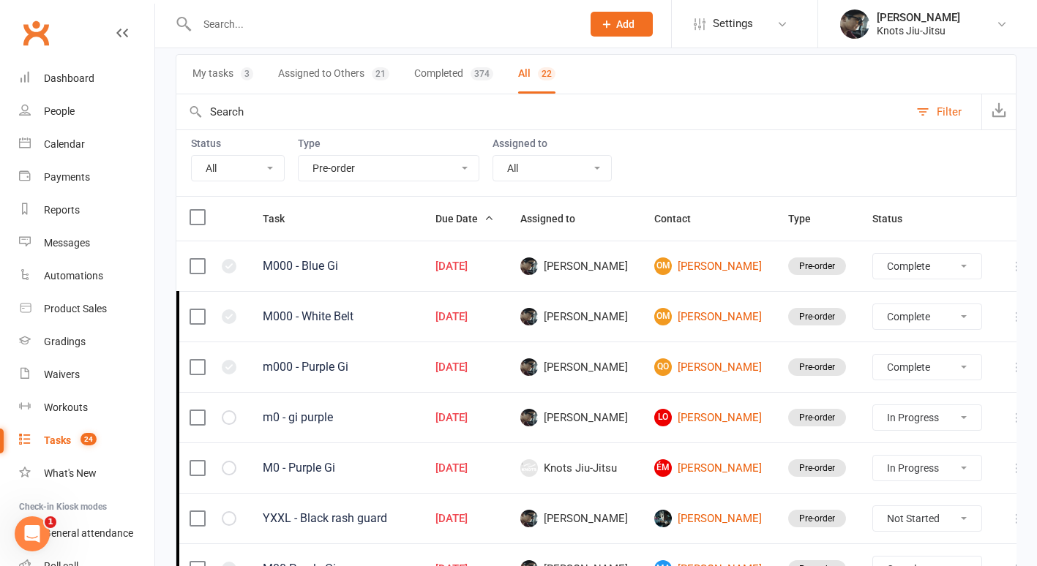
scroll to position [100, 0]
click at [530, 169] on select "All Me All other users [PERSON_NAME] Knots [PERSON_NAME]" at bounding box center [552, 169] width 118 height 25
click at [230, 164] on select "All Incomplete Not Started In Progress Waiting Complete" at bounding box center [238, 169] width 92 height 25
click at [192, 157] on select "All Incomplete Not Started In Progress Waiting Complete" at bounding box center [238, 169] width 92 height 25
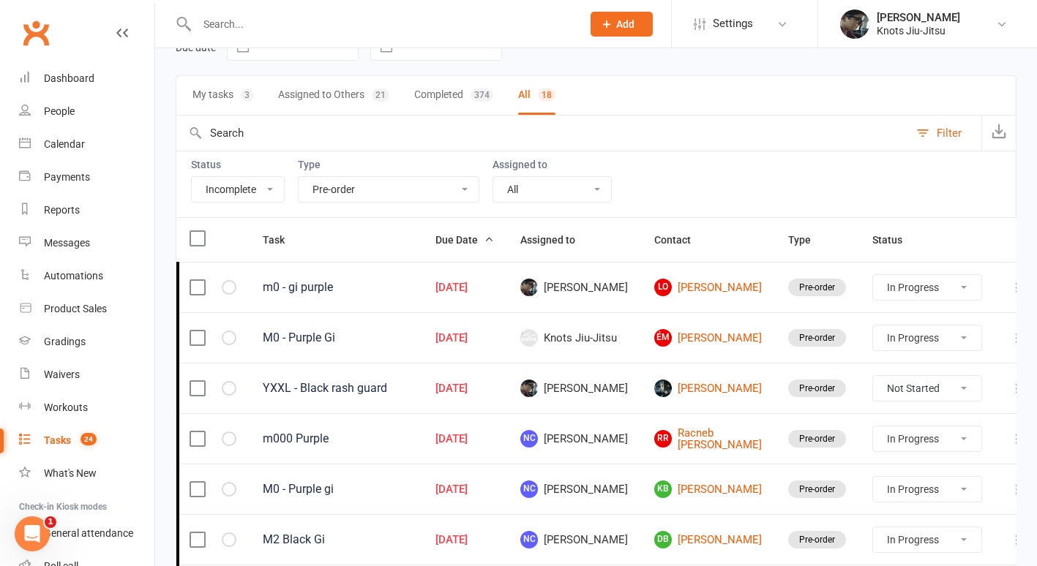
scroll to position [52, 0]
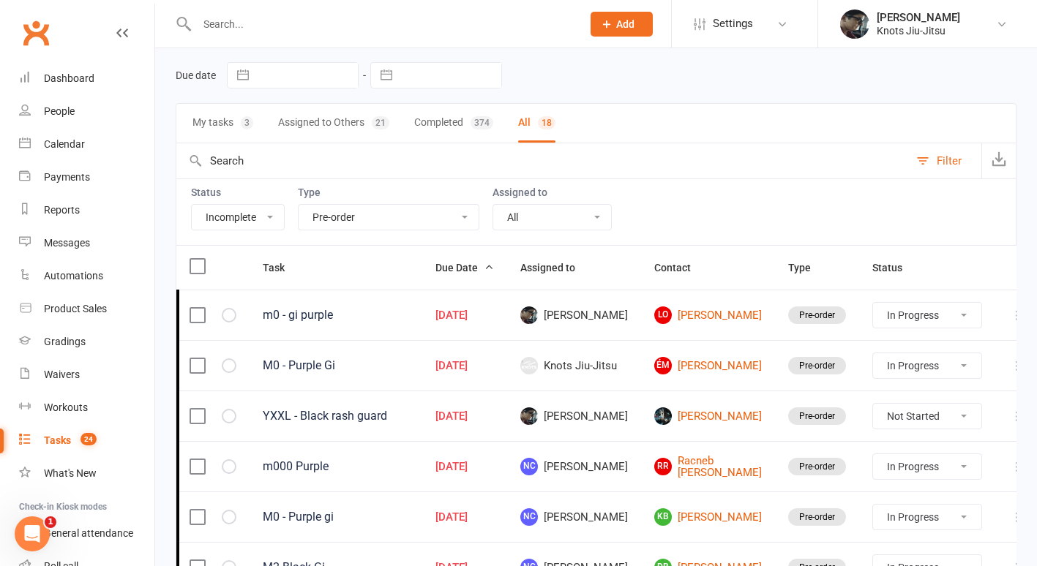
click at [492, 271] on span "Due Date" at bounding box center [464, 268] width 59 height 12
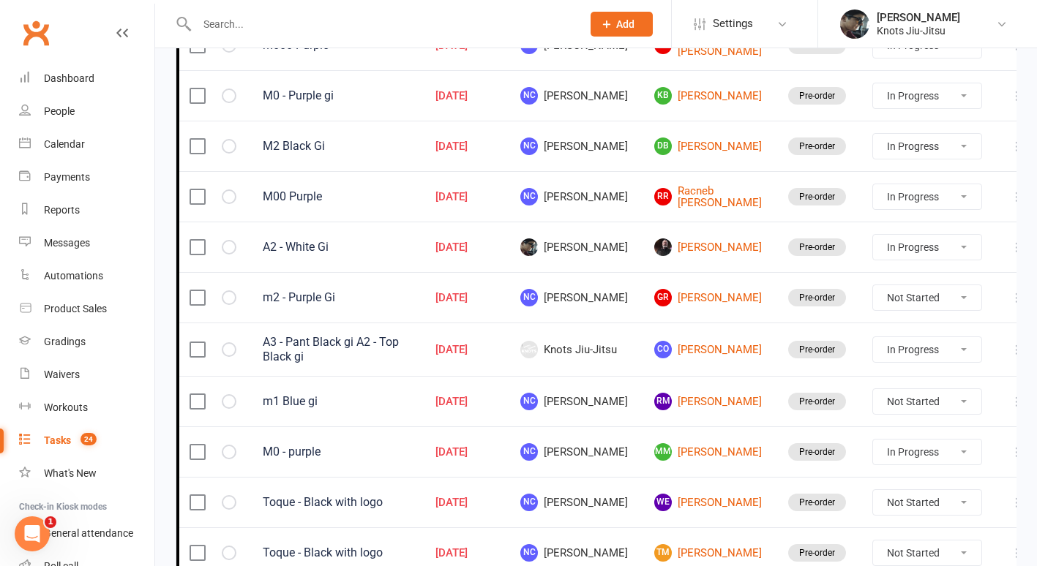
scroll to position [475, 0]
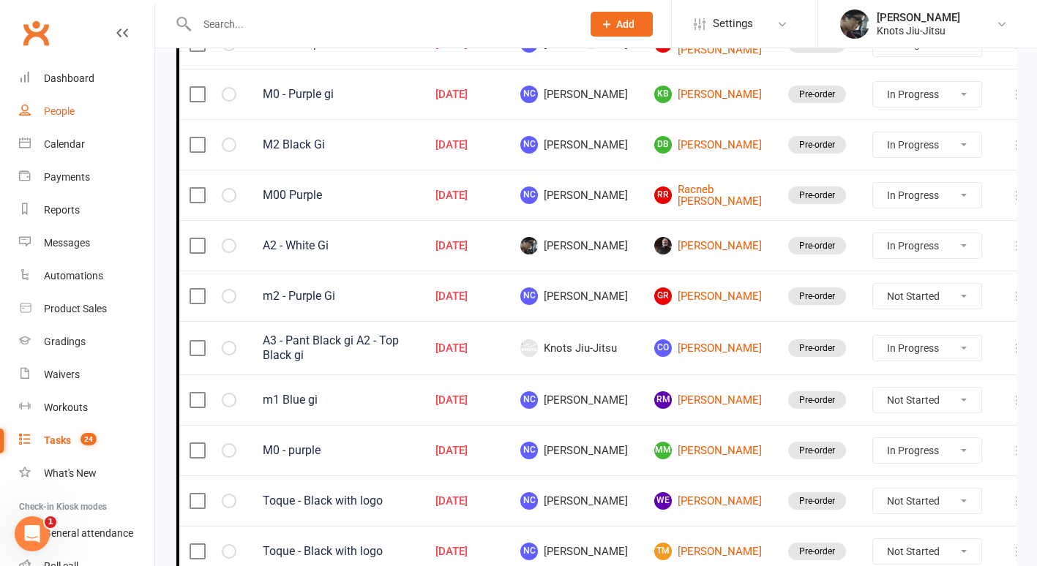
click at [59, 113] on div "People" at bounding box center [59, 111] width 31 height 12
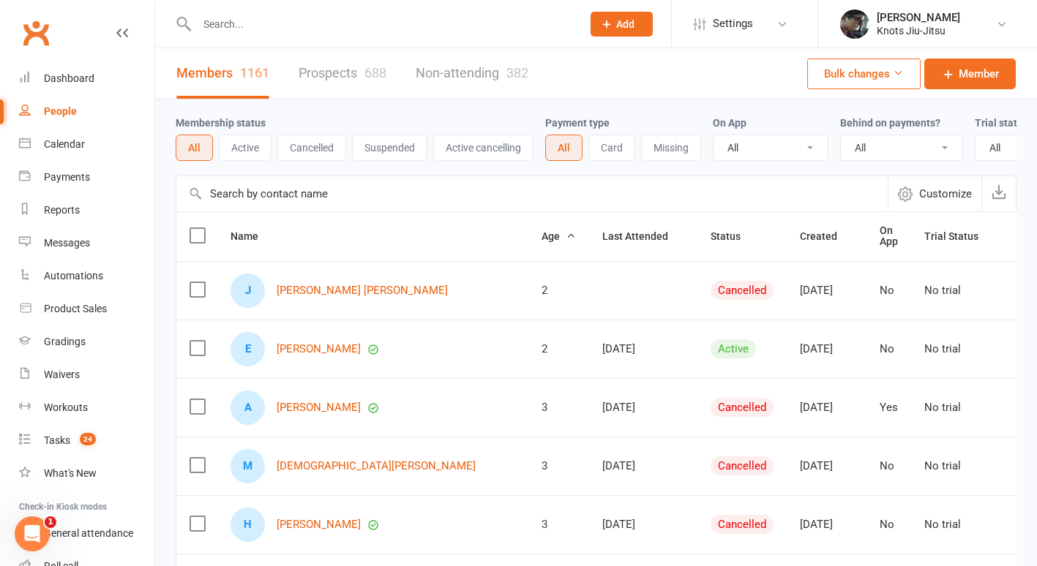
click at [326, 75] on link "Prospects 688" at bounding box center [343, 73] width 88 height 50
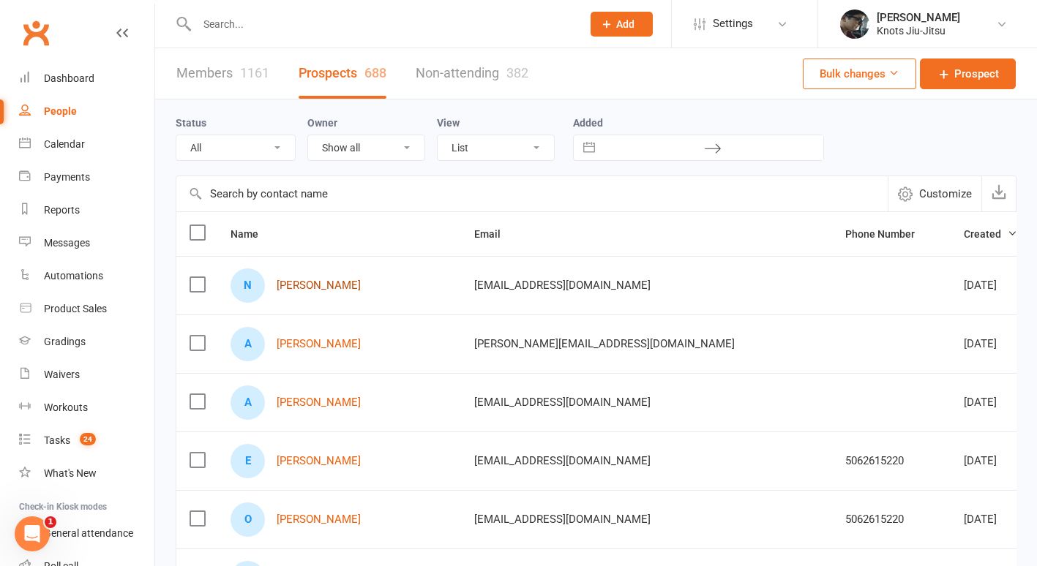
click at [318, 285] on link "[PERSON_NAME]" at bounding box center [319, 285] width 84 height 12
